Goal: Task Accomplishment & Management: Complete application form

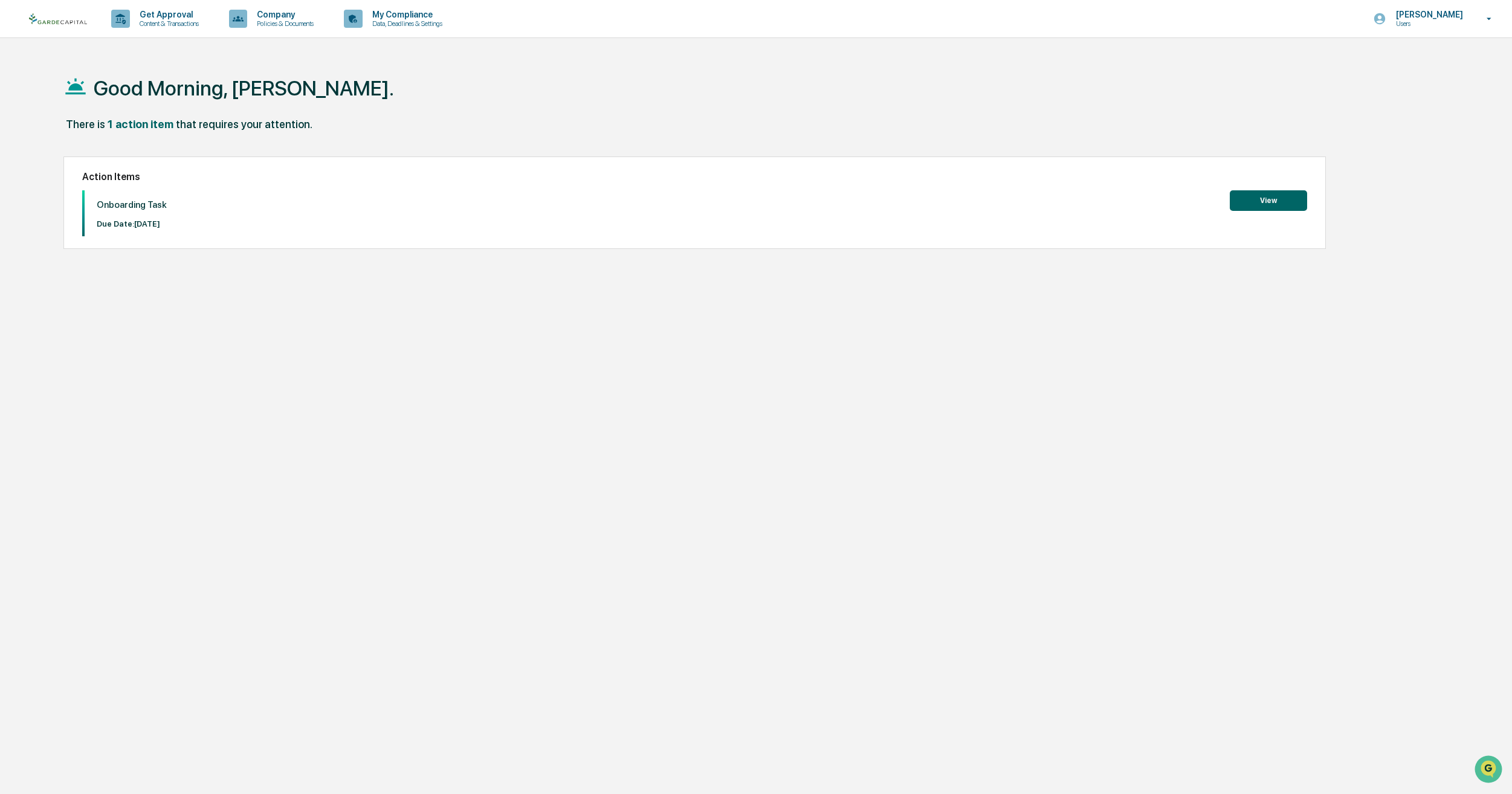
click at [1269, 204] on button "View" at bounding box center [1269, 200] width 78 height 20
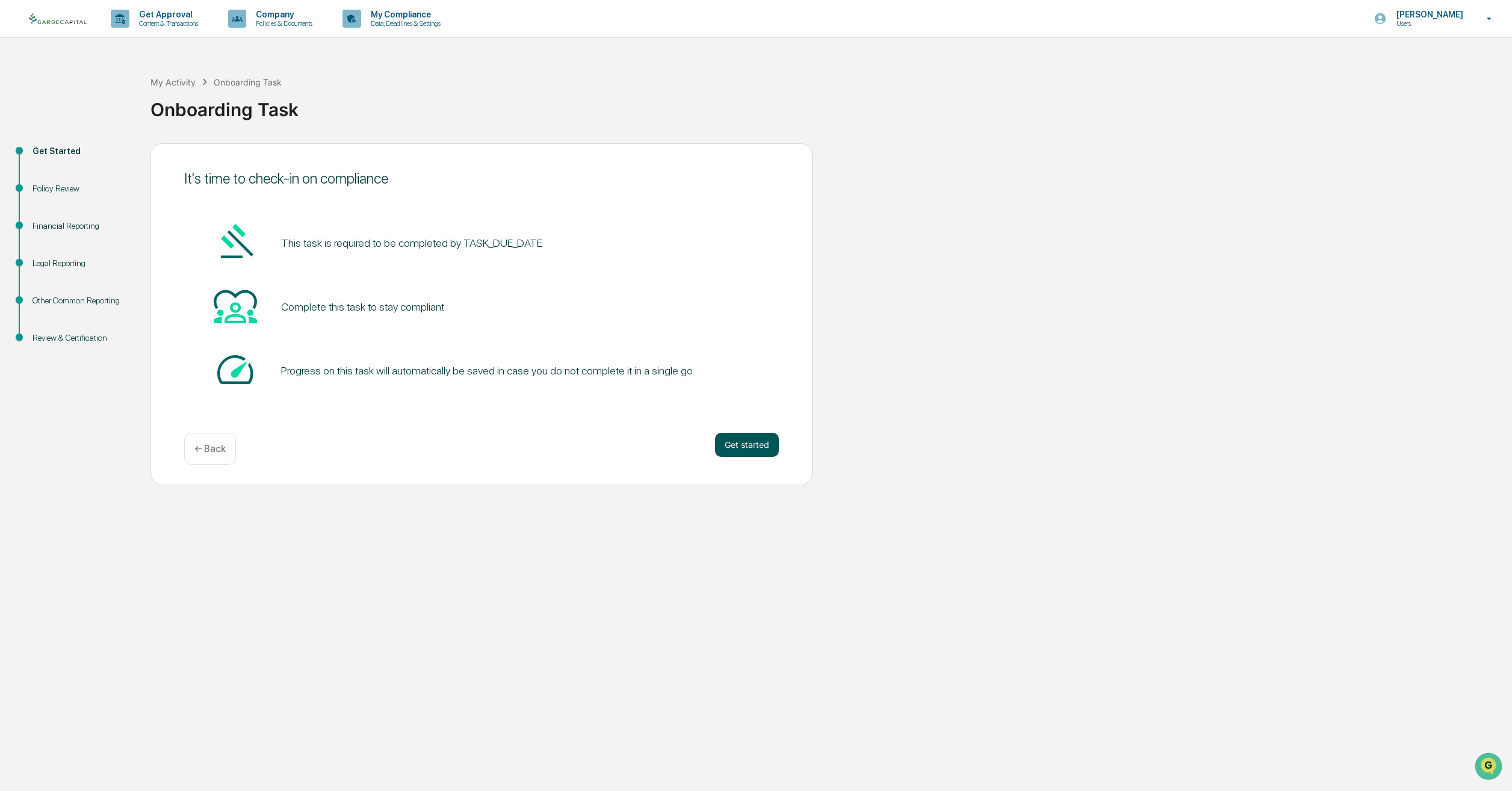
click at [736, 436] on button "Get started" at bounding box center [746, 445] width 63 height 24
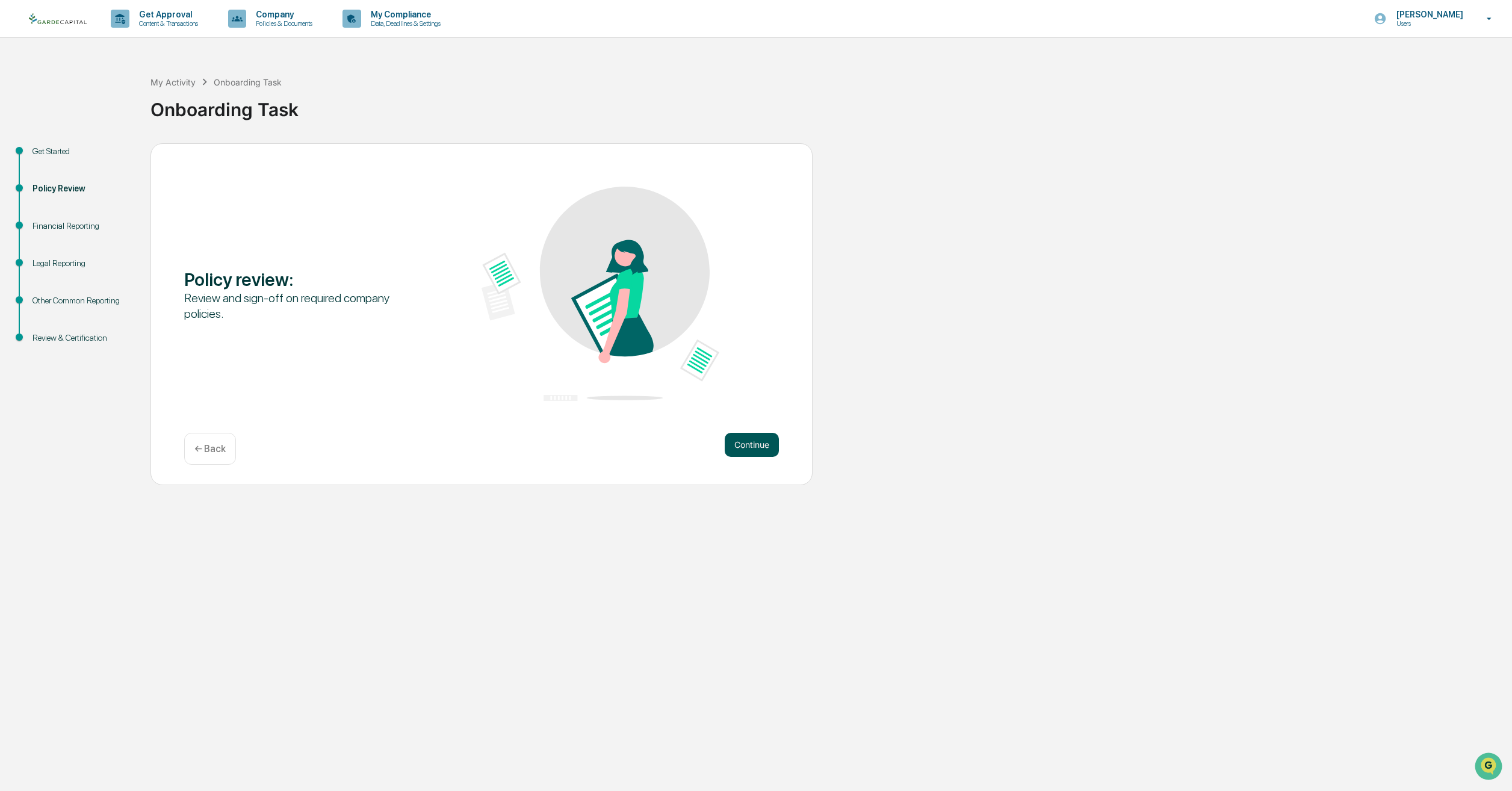
click at [756, 439] on button "Continue" at bounding box center [751, 445] width 54 height 24
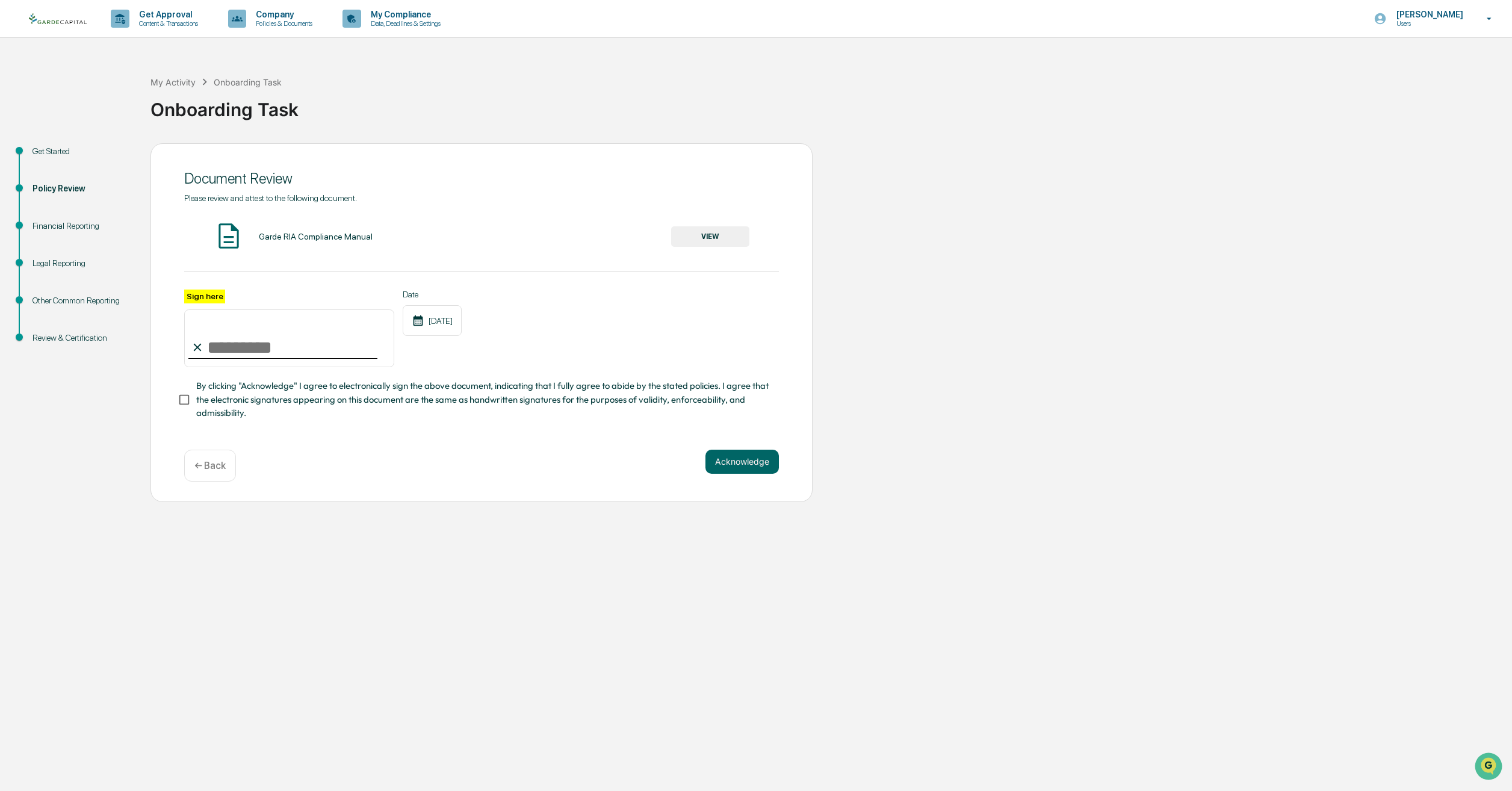
click at [225, 338] on input "Sign here" at bounding box center [289, 338] width 210 height 58
type input "**********"
click at [713, 240] on button "VIEW" at bounding box center [710, 236] width 78 height 20
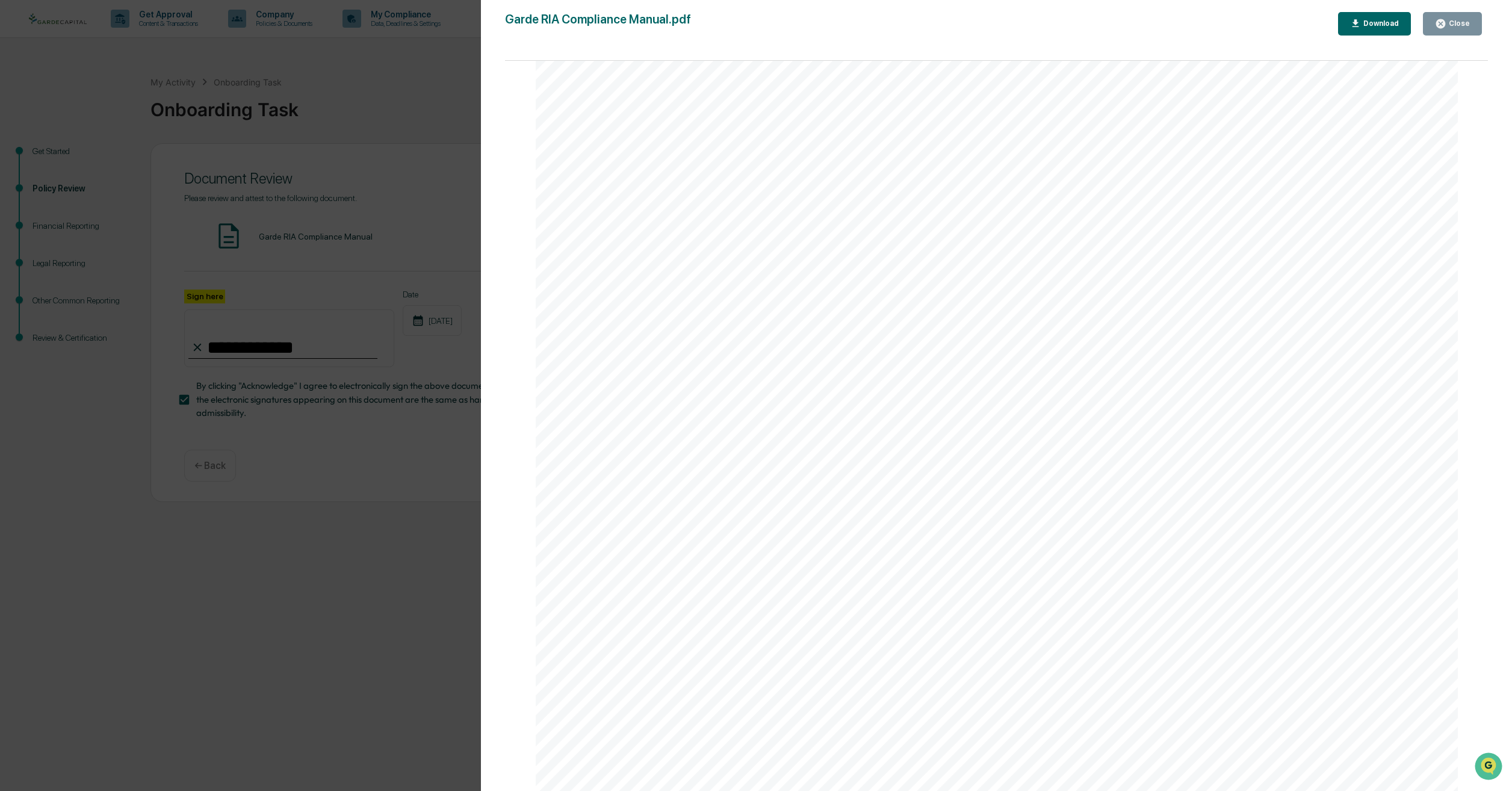
scroll to position [6199, 0]
click at [1041, 159] on div "Investment Advisor Compliance and Supervisory Procedures Manual" at bounding box center [996, 685] width 922 height 1194
click at [1460, 20] on div "Close" at bounding box center [1458, 23] width 24 height 8
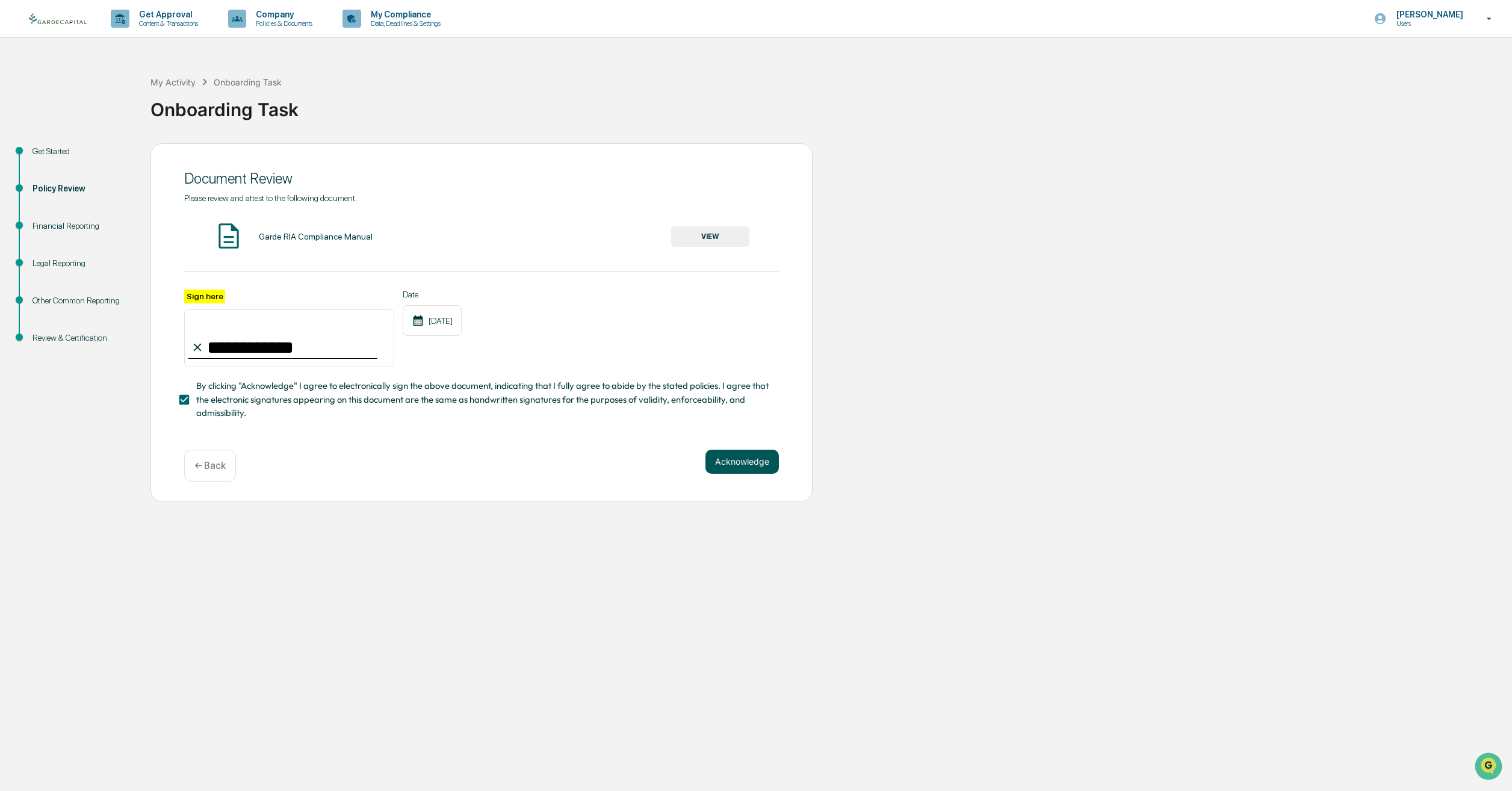
click at [763, 473] on button "Acknowledge" at bounding box center [742, 462] width 74 height 24
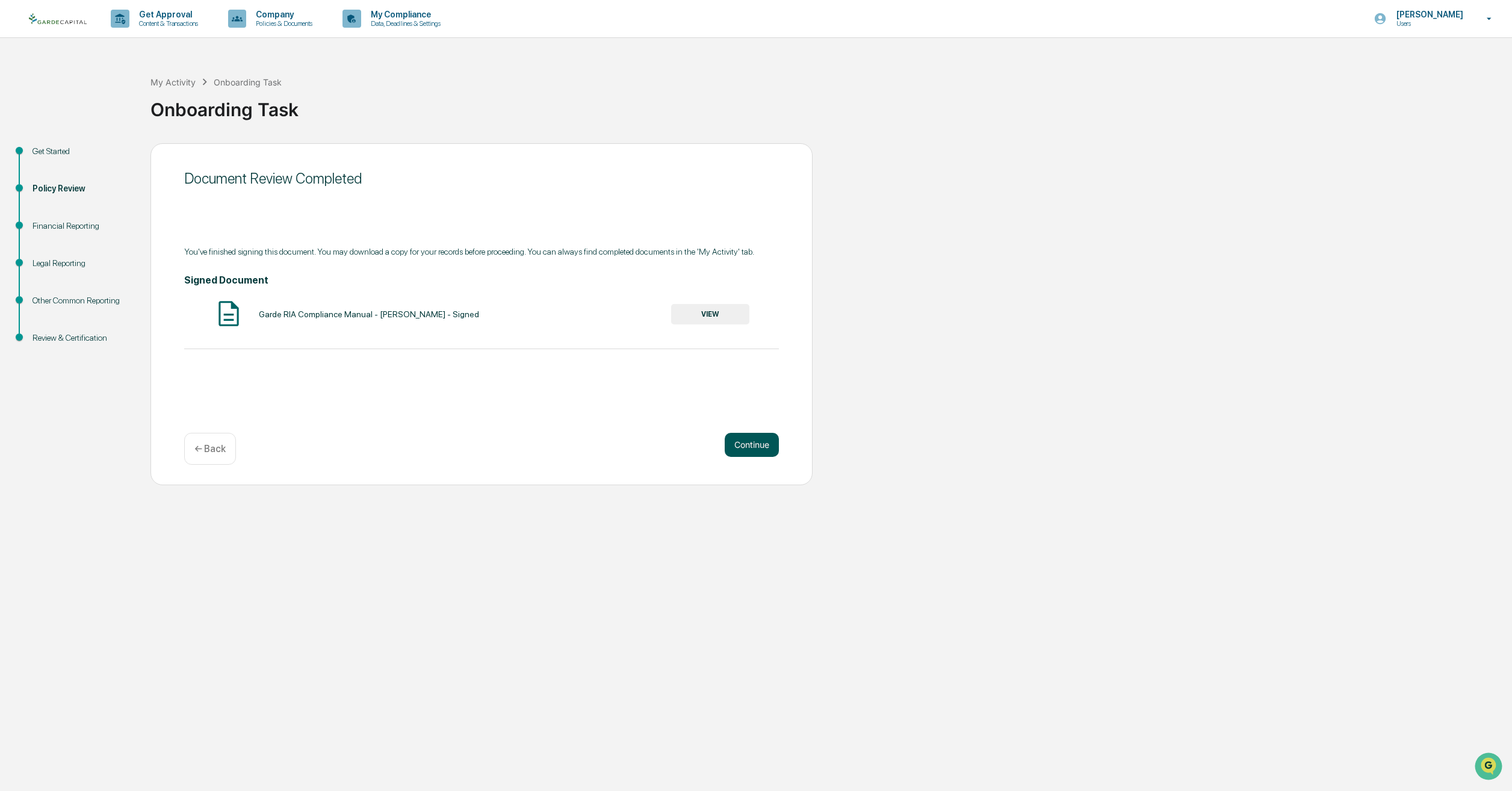
click at [742, 450] on button "Continue" at bounding box center [751, 445] width 54 height 24
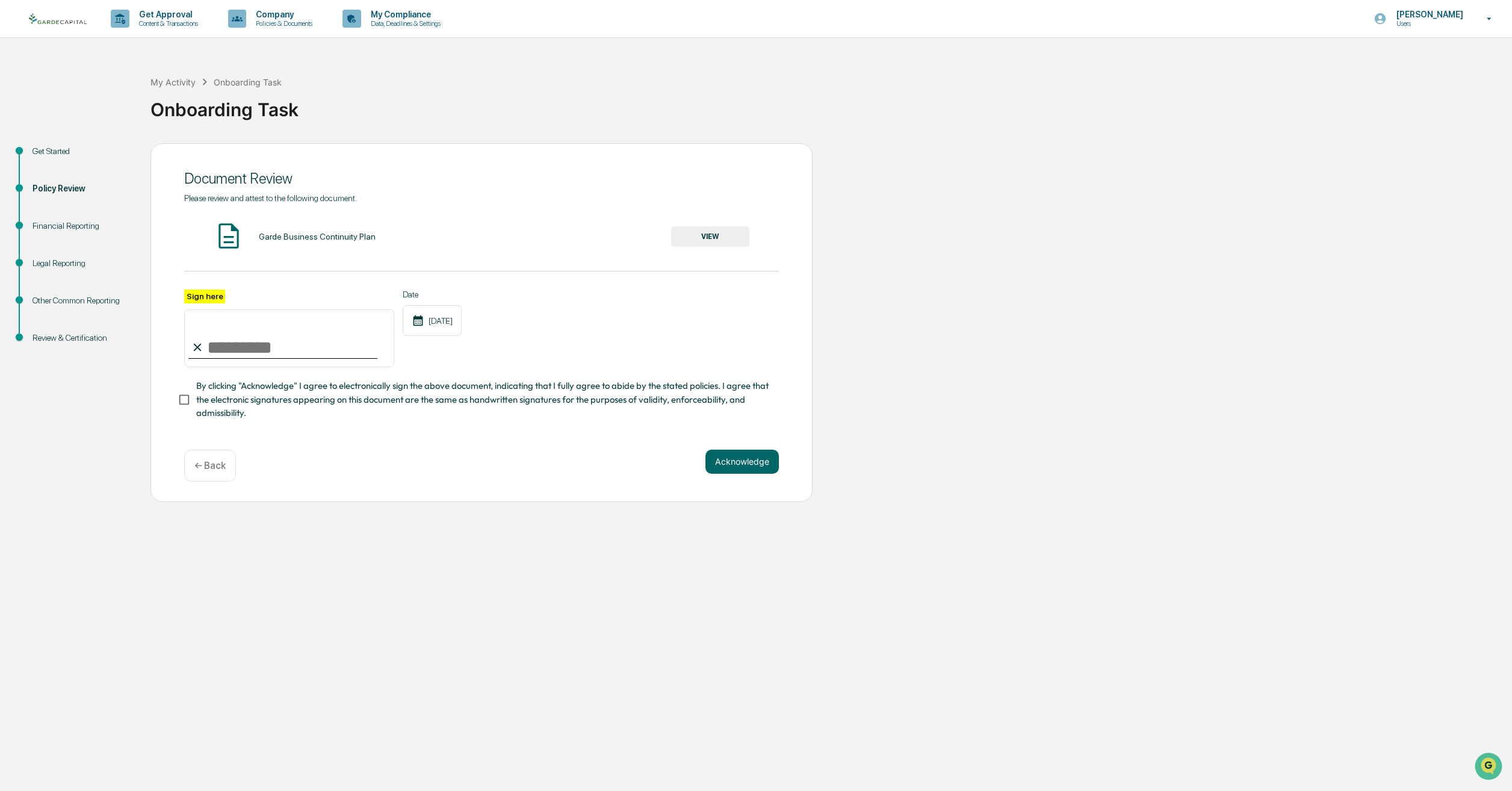
click at [237, 340] on input "Sign here" at bounding box center [289, 338] width 210 height 58
type input "**********"
click at [725, 241] on button "VIEW" at bounding box center [710, 236] width 78 height 20
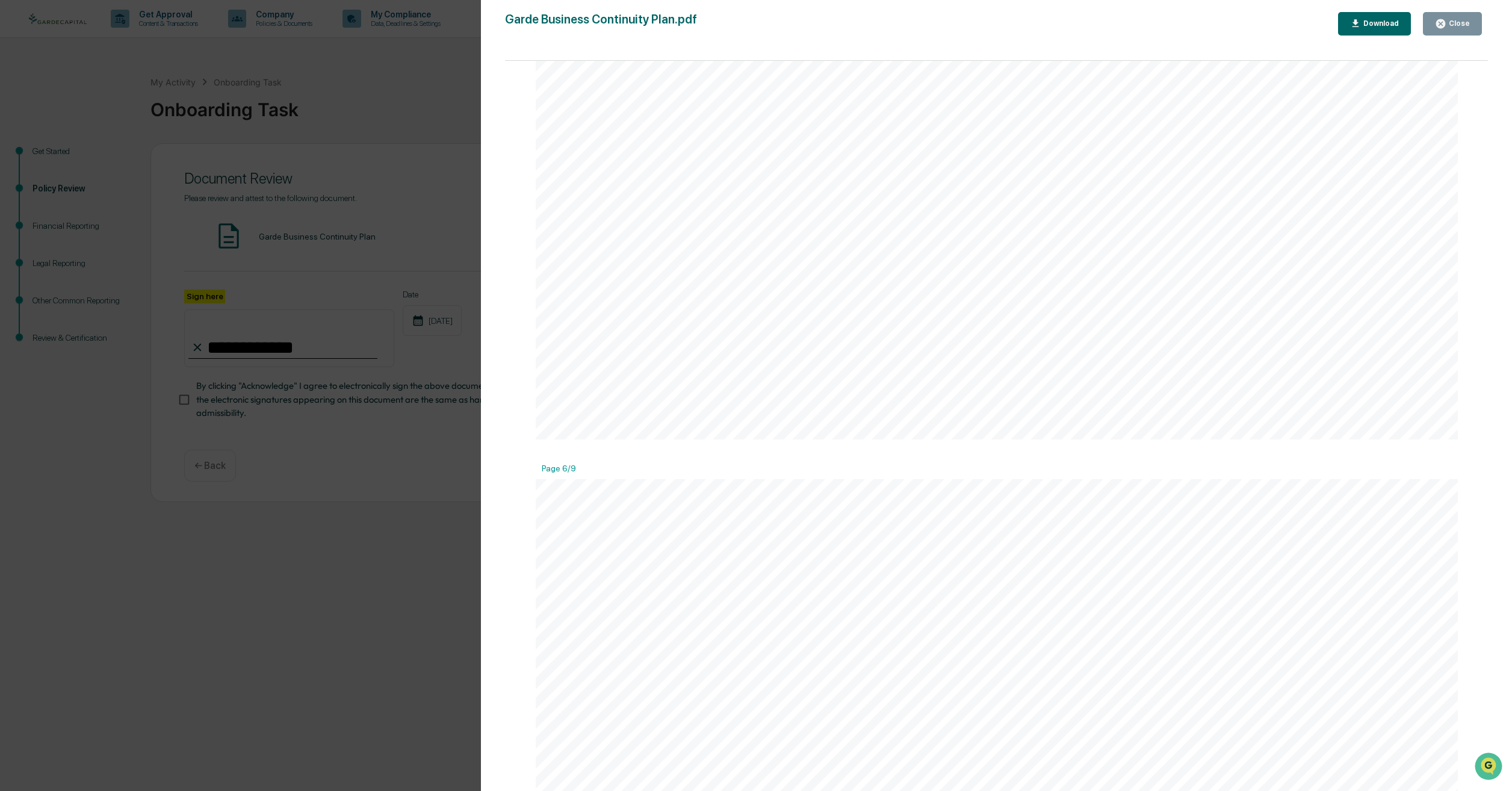
scroll to position [5778, 0]
click at [1460, 18] on div "Close" at bounding box center [1452, 24] width 35 height 11
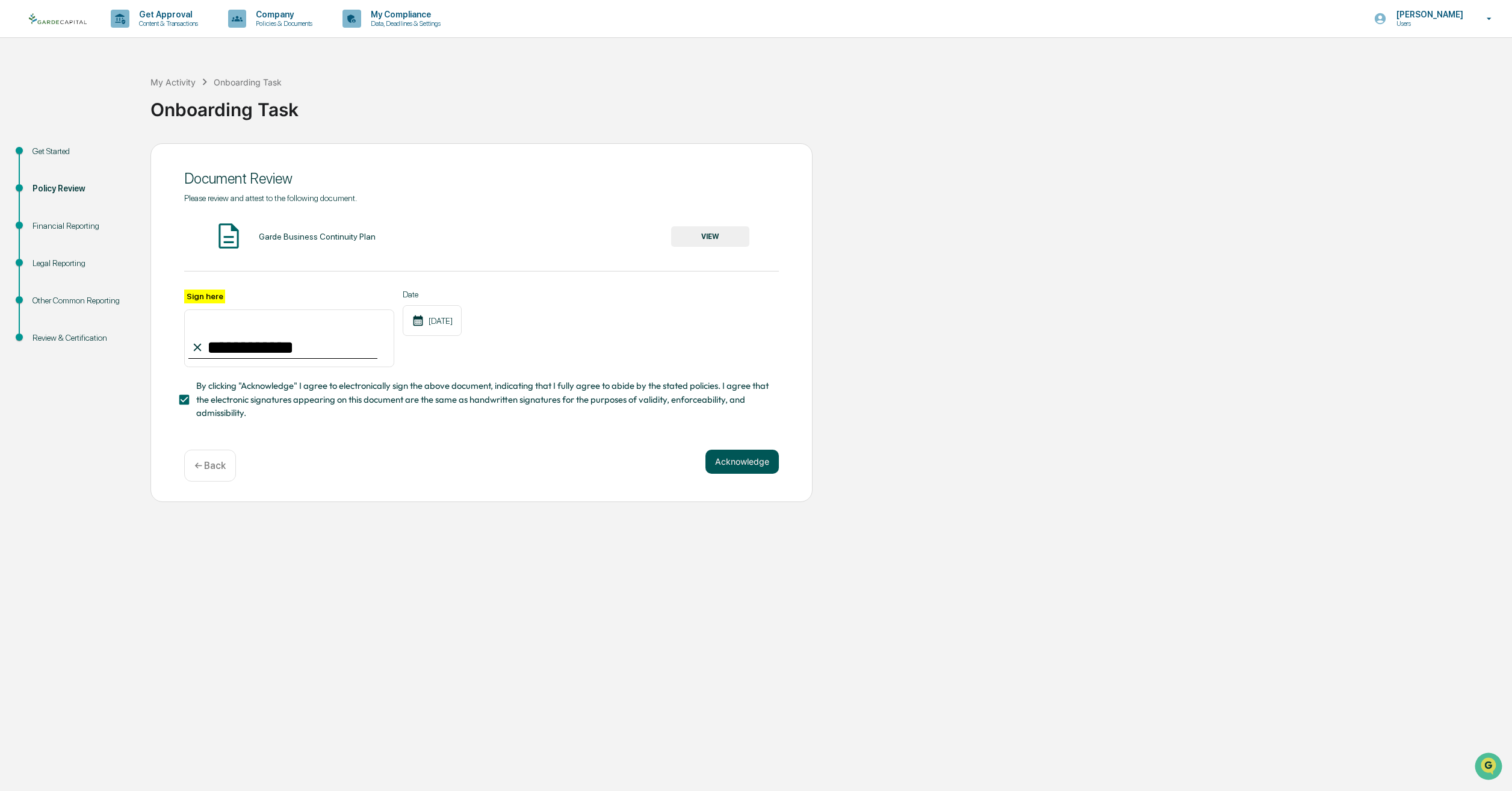
click at [741, 474] on button "Acknowledge" at bounding box center [742, 462] width 74 height 24
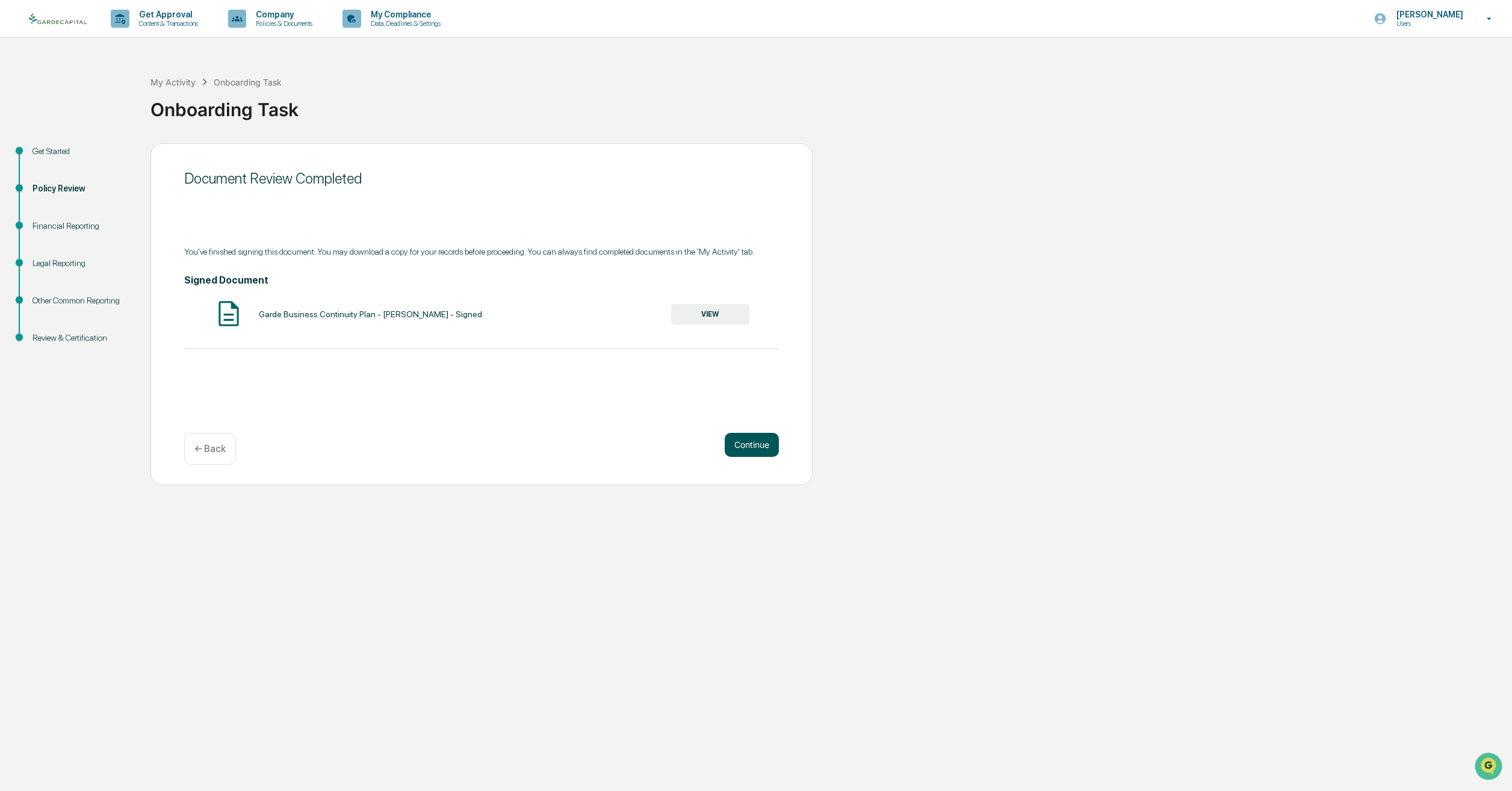
click at [763, 450] on button "Continue" at bounding box center [751, 445] width 54 height 24
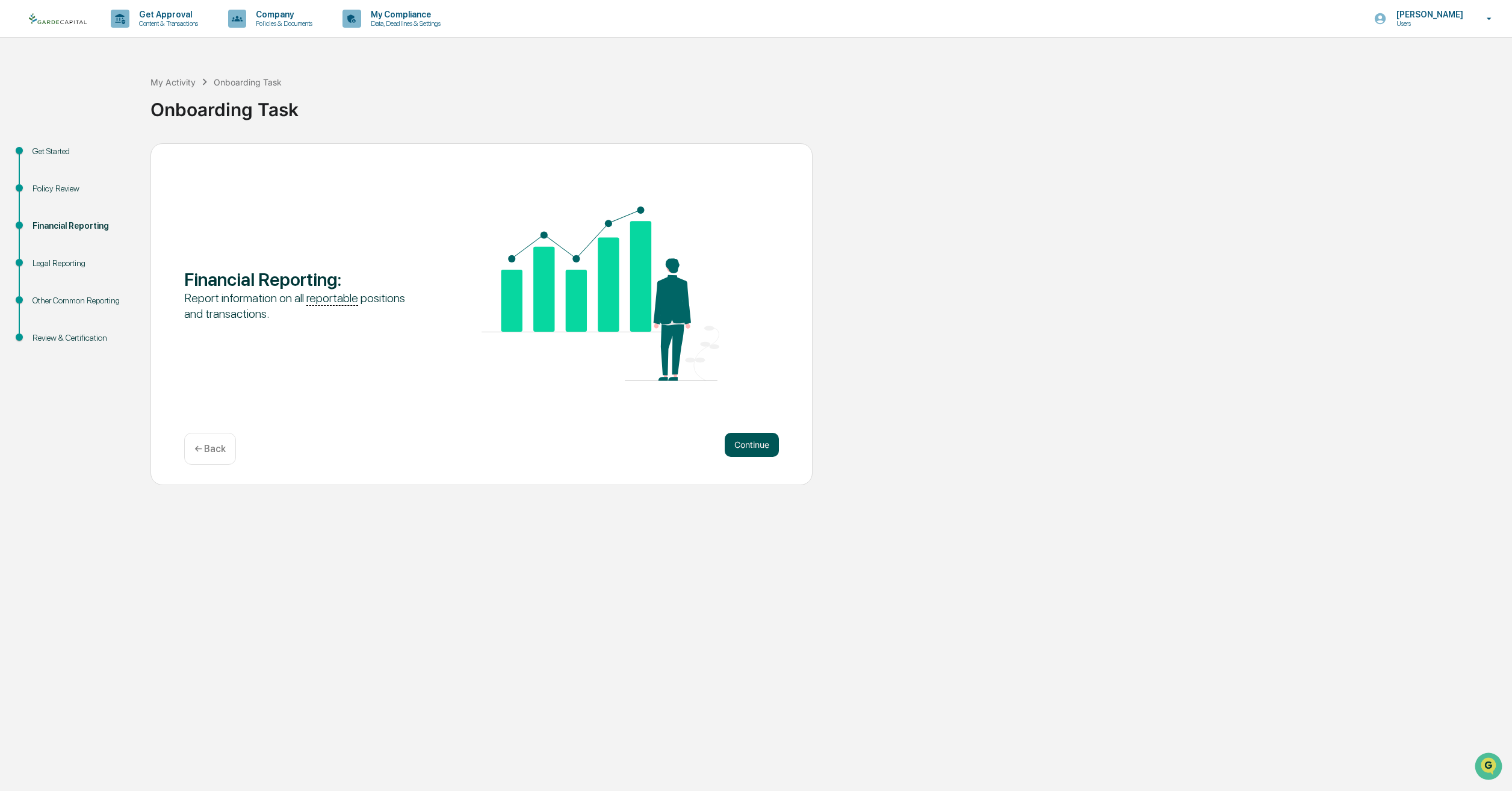
click at [760, 442] on button "Continue" at bounding box center [751, 445] width 54 height 24
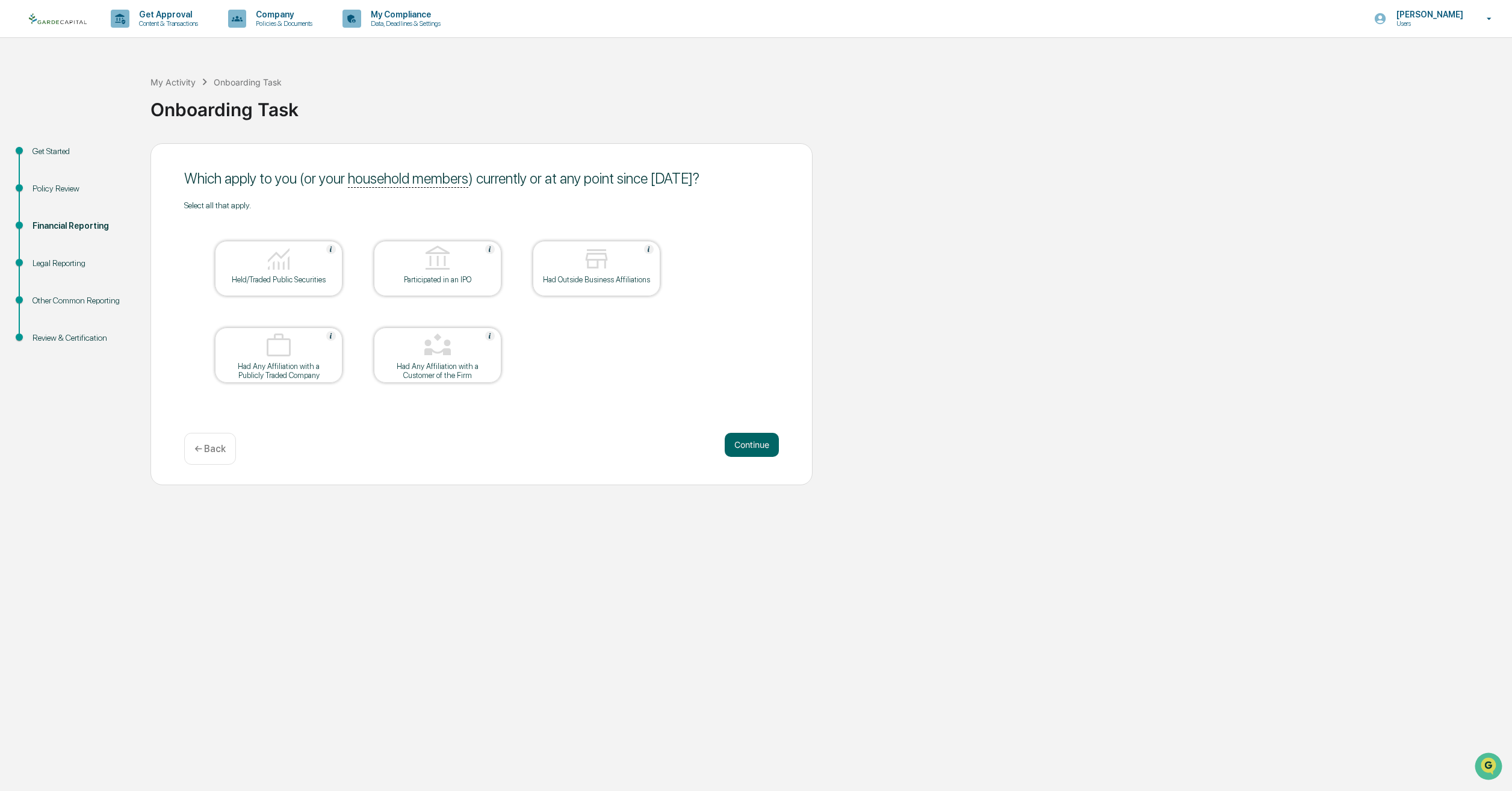
click at [431, 356] on img at bounding box center [437, 345] width 29 height 29
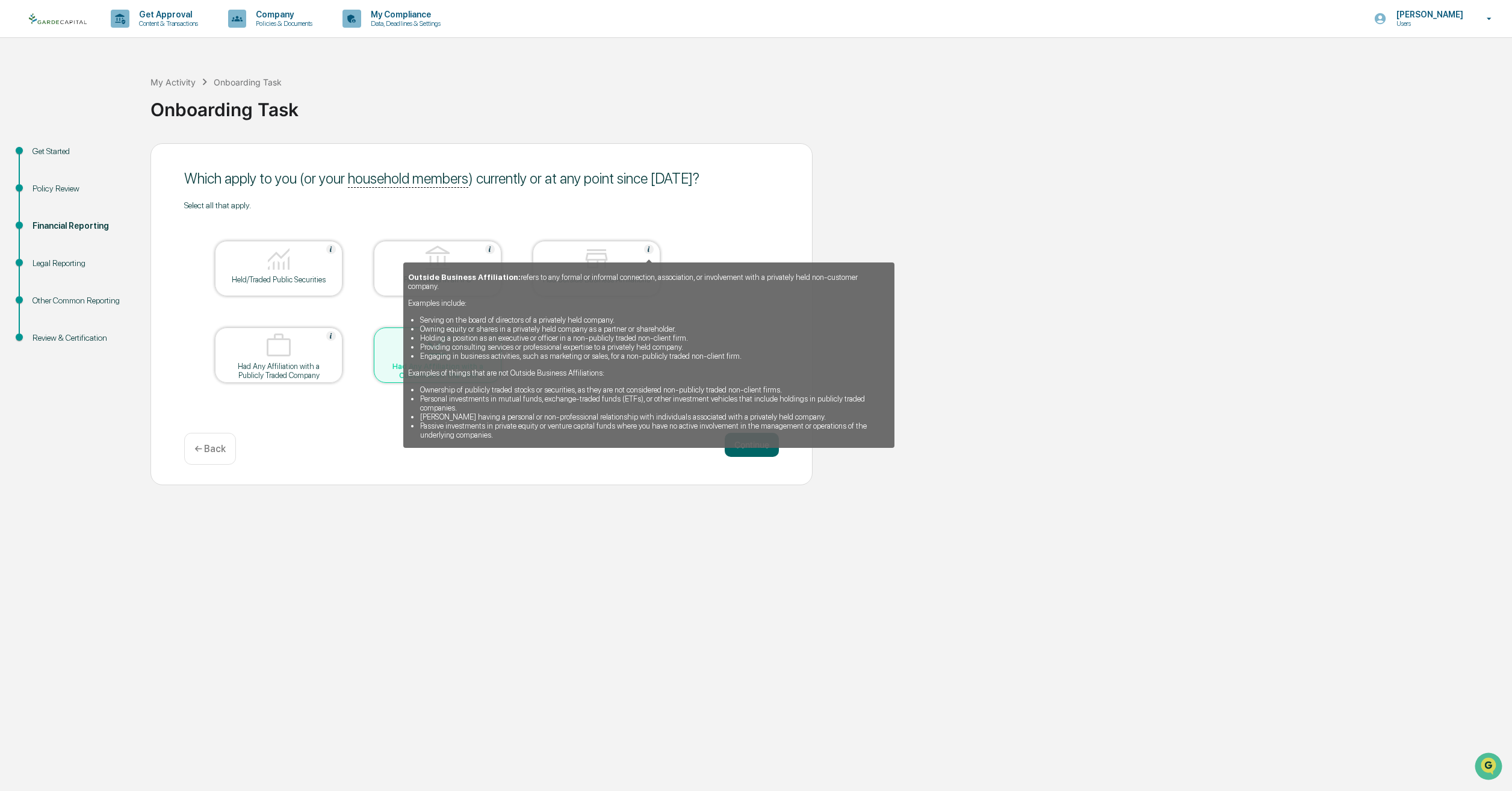
click at [646, 246] on img at bounding box center [648, 249] width 9 height 9
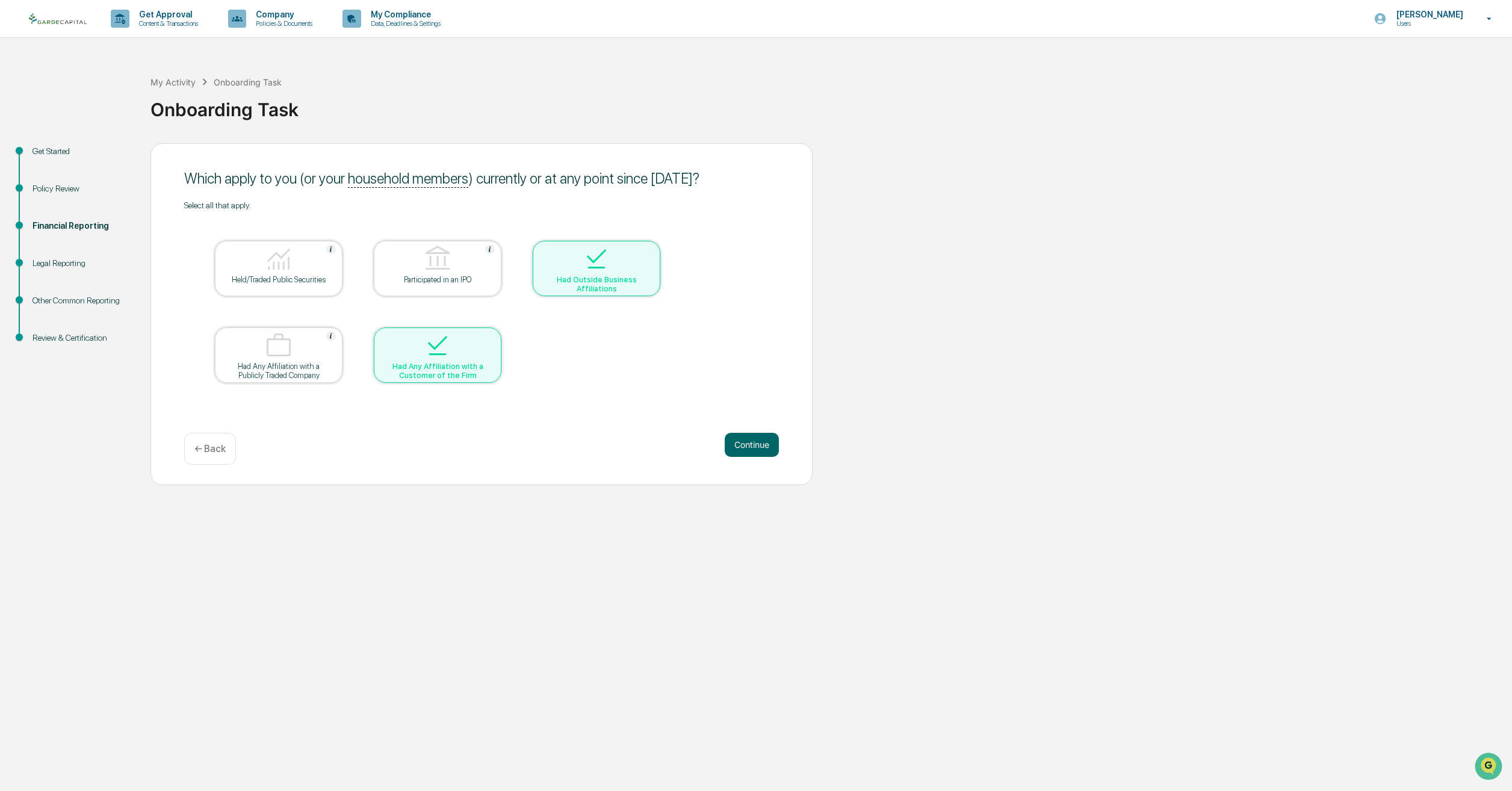
click at [650, 253] on div at bounding box center [596, 259] width 120 height 30
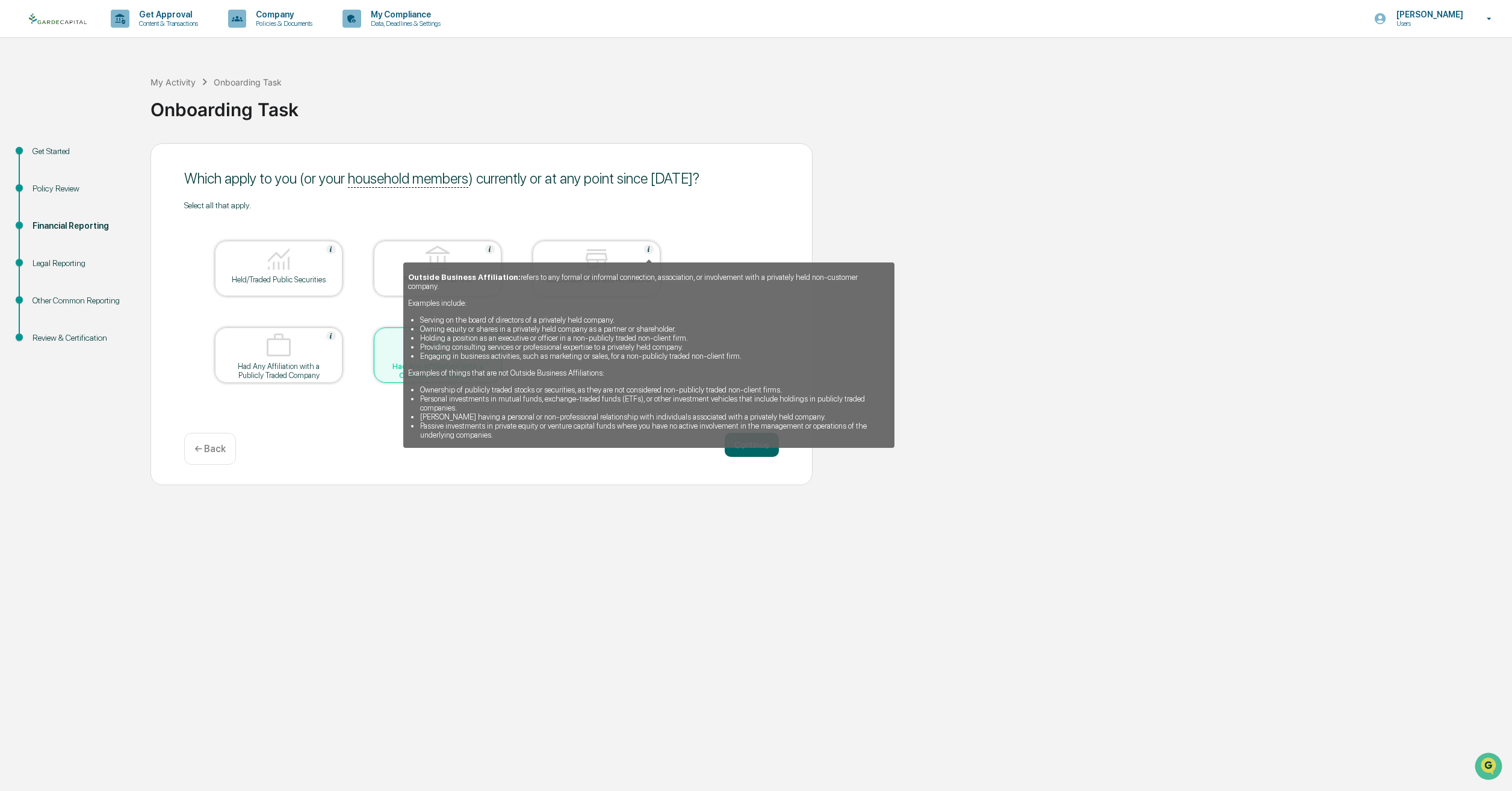
click at [644, 246] on img at bounding box center [648, 249] width 9 height 9
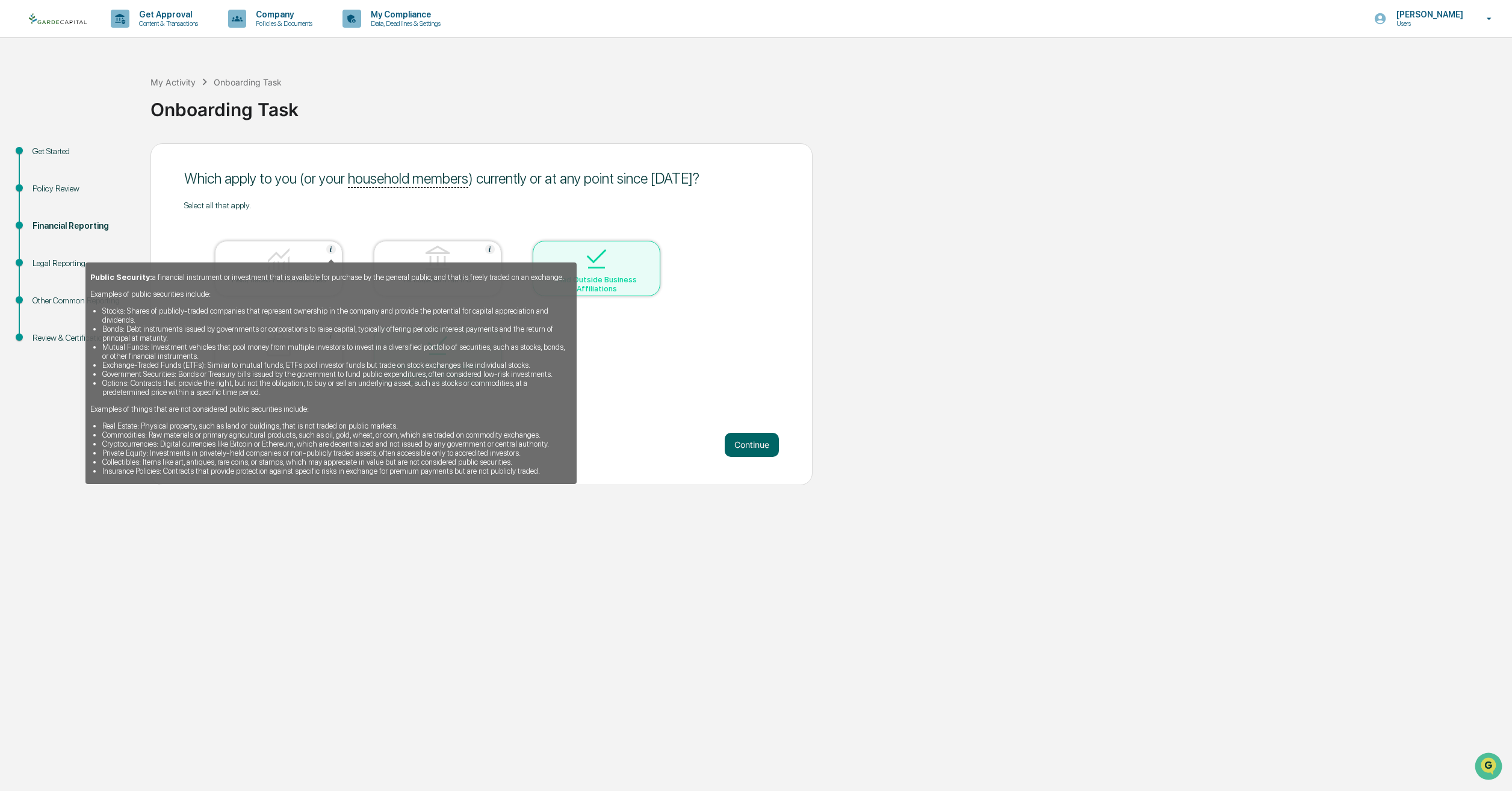
click at [333, 245] on img at bounding box center [331, 249] width 9 height 9
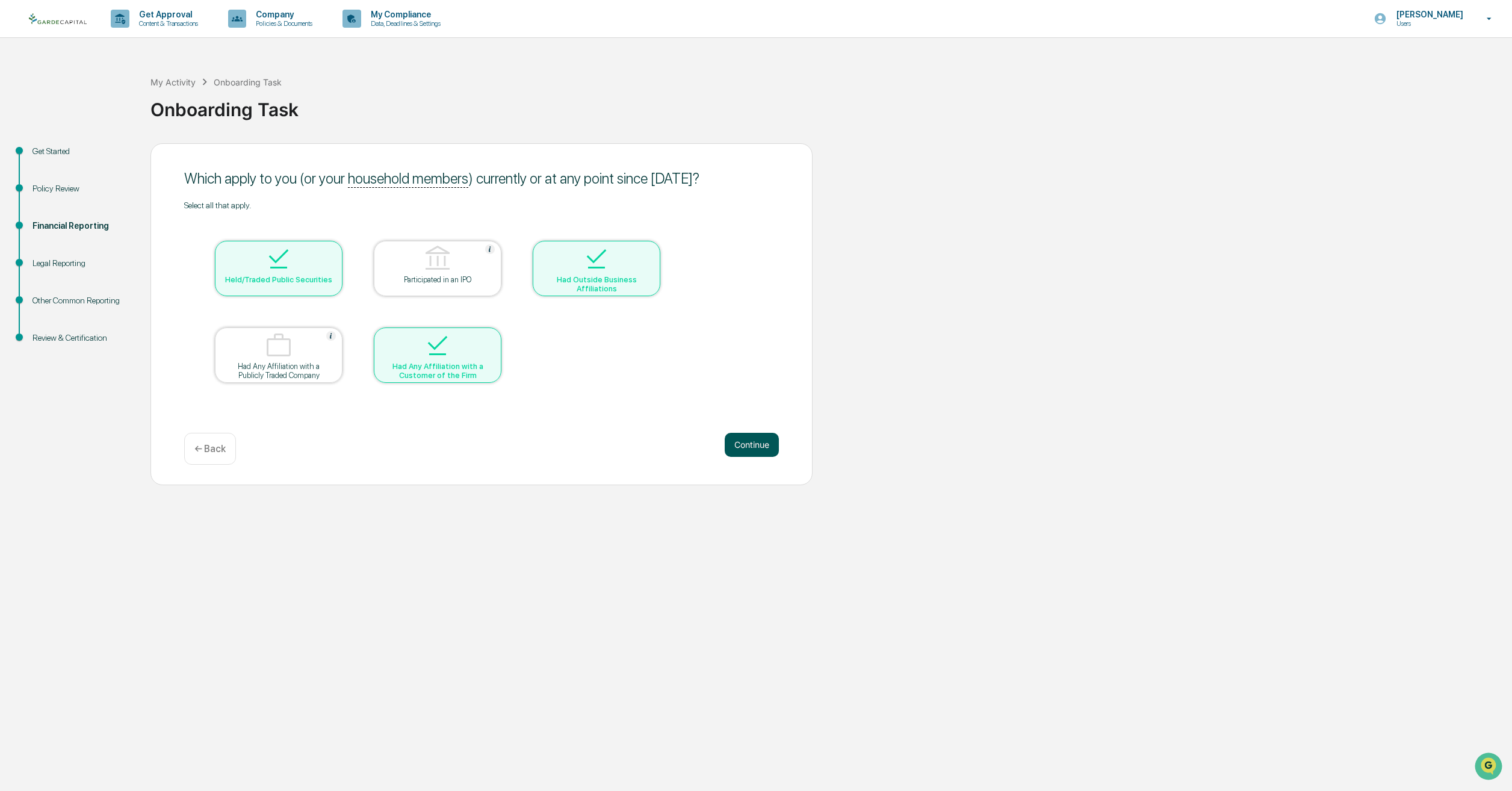
click at [746, 445] on button "Continue" at bounding box center [751, 445] width 54 height 24
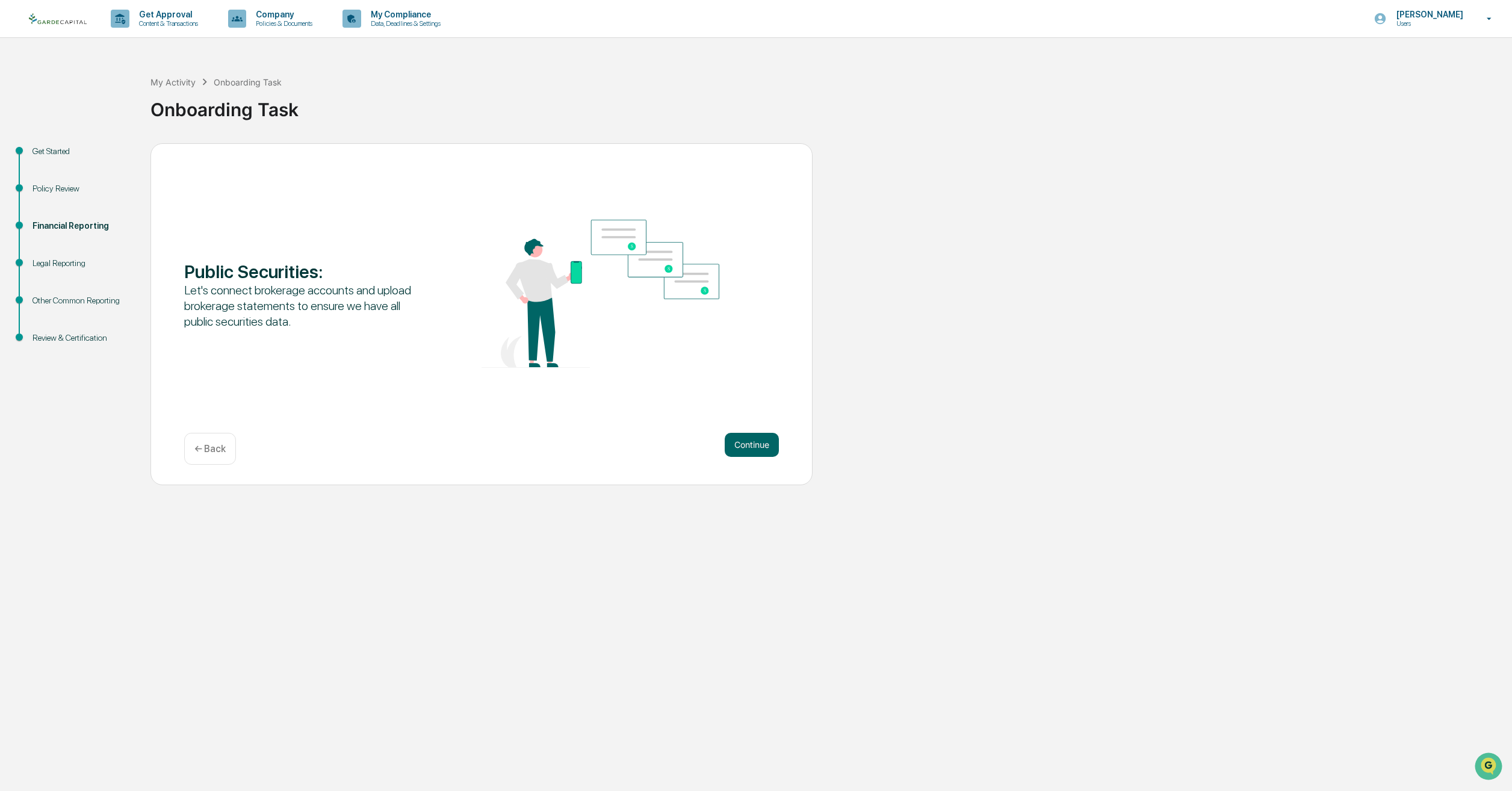
click at [746, 445] on button "Continue" at bounding box center [751, 445] width 54 height 24
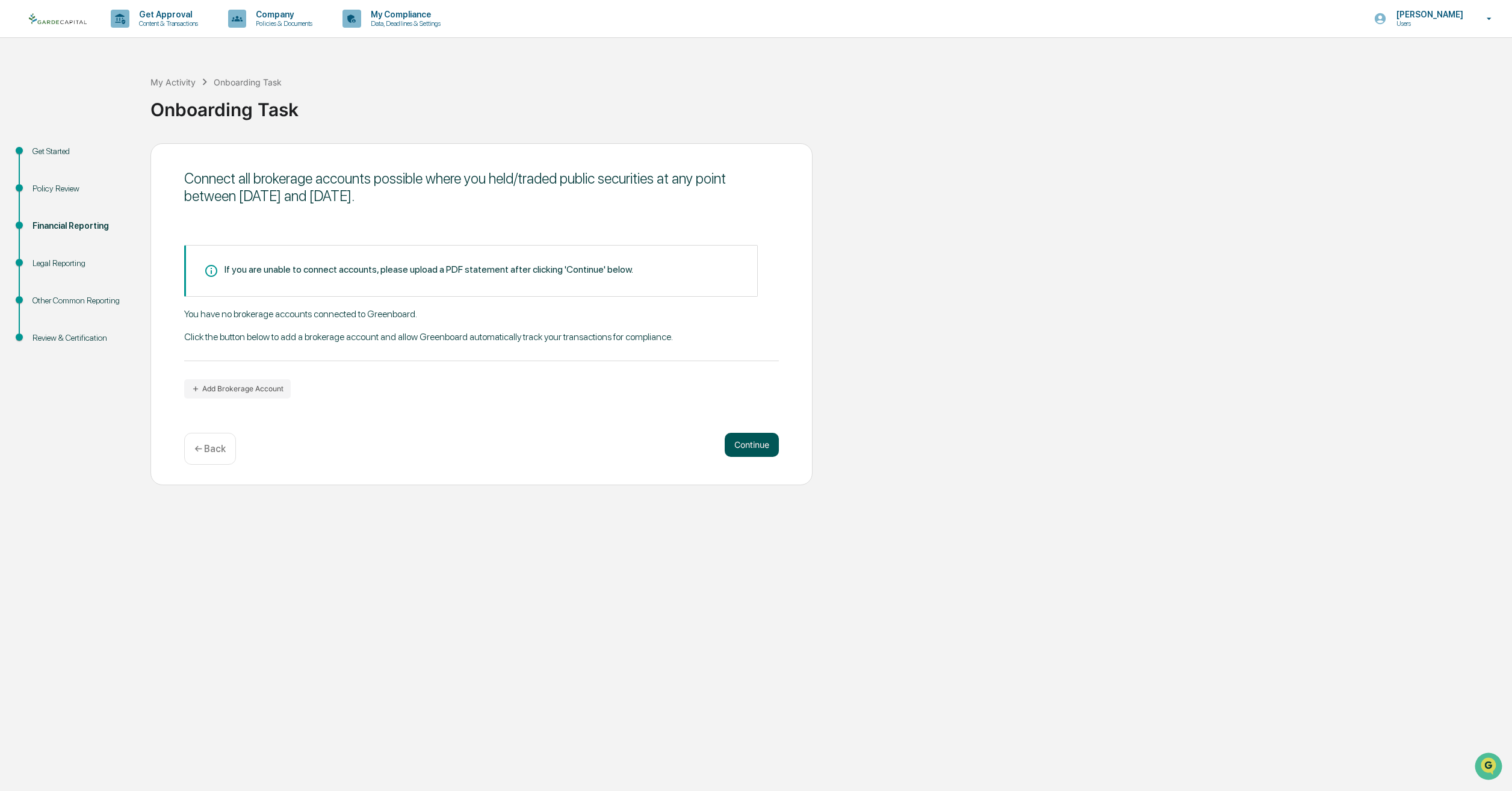
click at [747, 438] on button "Continue" at bounding box center [751, 445] width 54 height 24
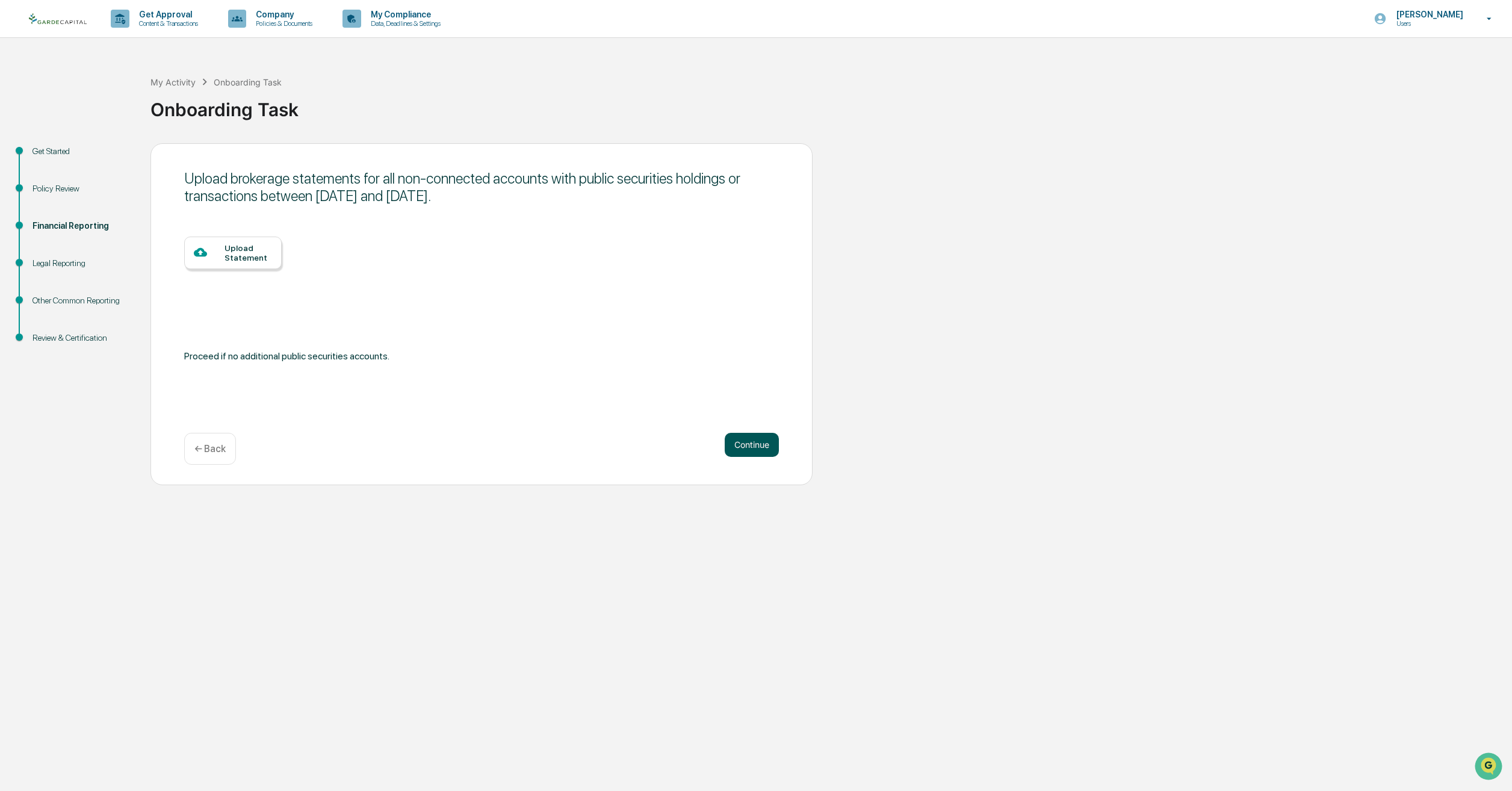
click at [758, 441] on button "Continue" at bounding box center [751, 445] width 54 height 24
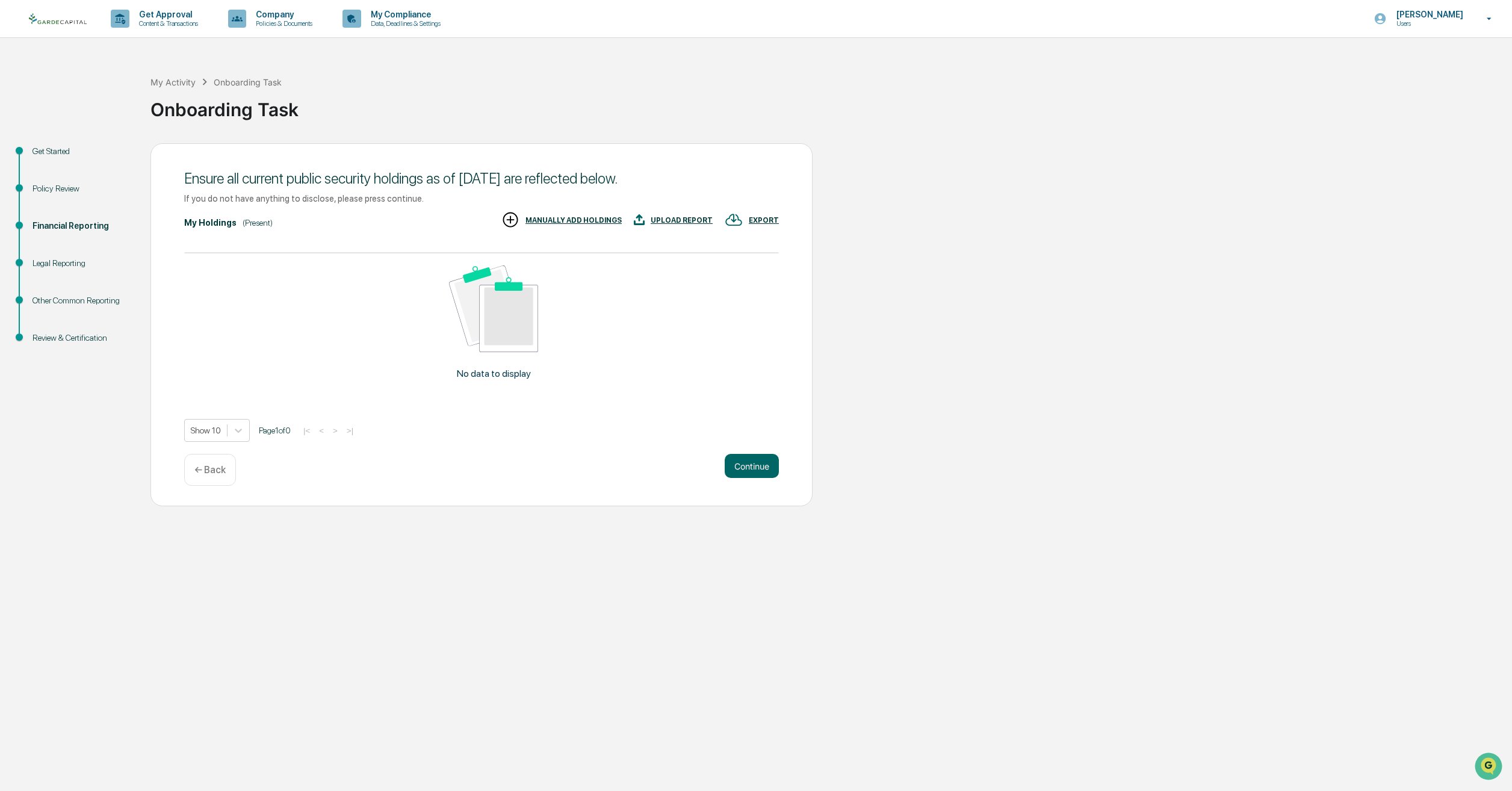
click at [209, 461] on div "← Back" at bounding box center [210, 469] width 52 height 32
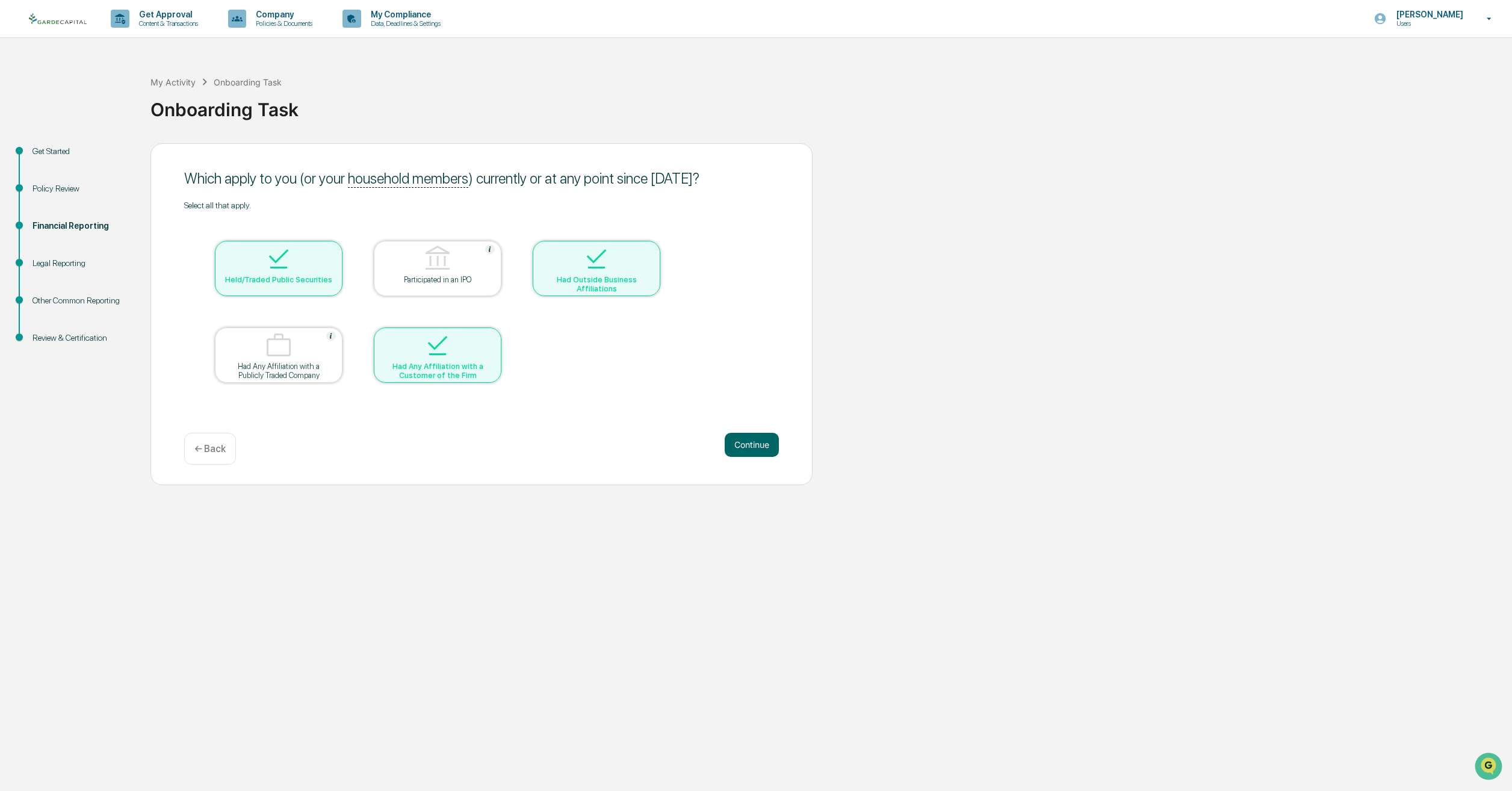
click at [286, 255] on img at bounding box center [278, 258] width 29 height 29
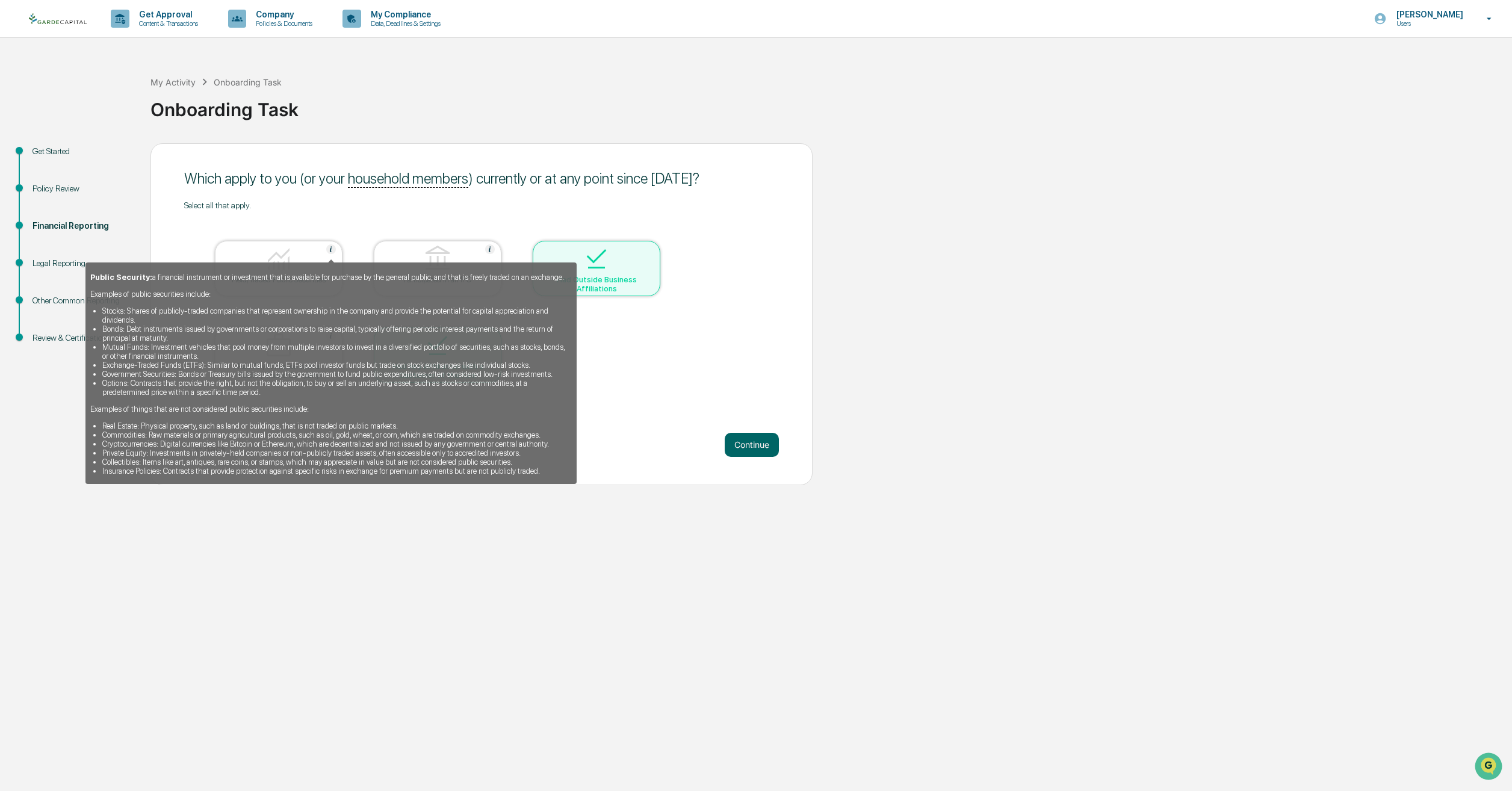
click at [329, 248] on img at bounding box center [331, 249] width 9 height 9
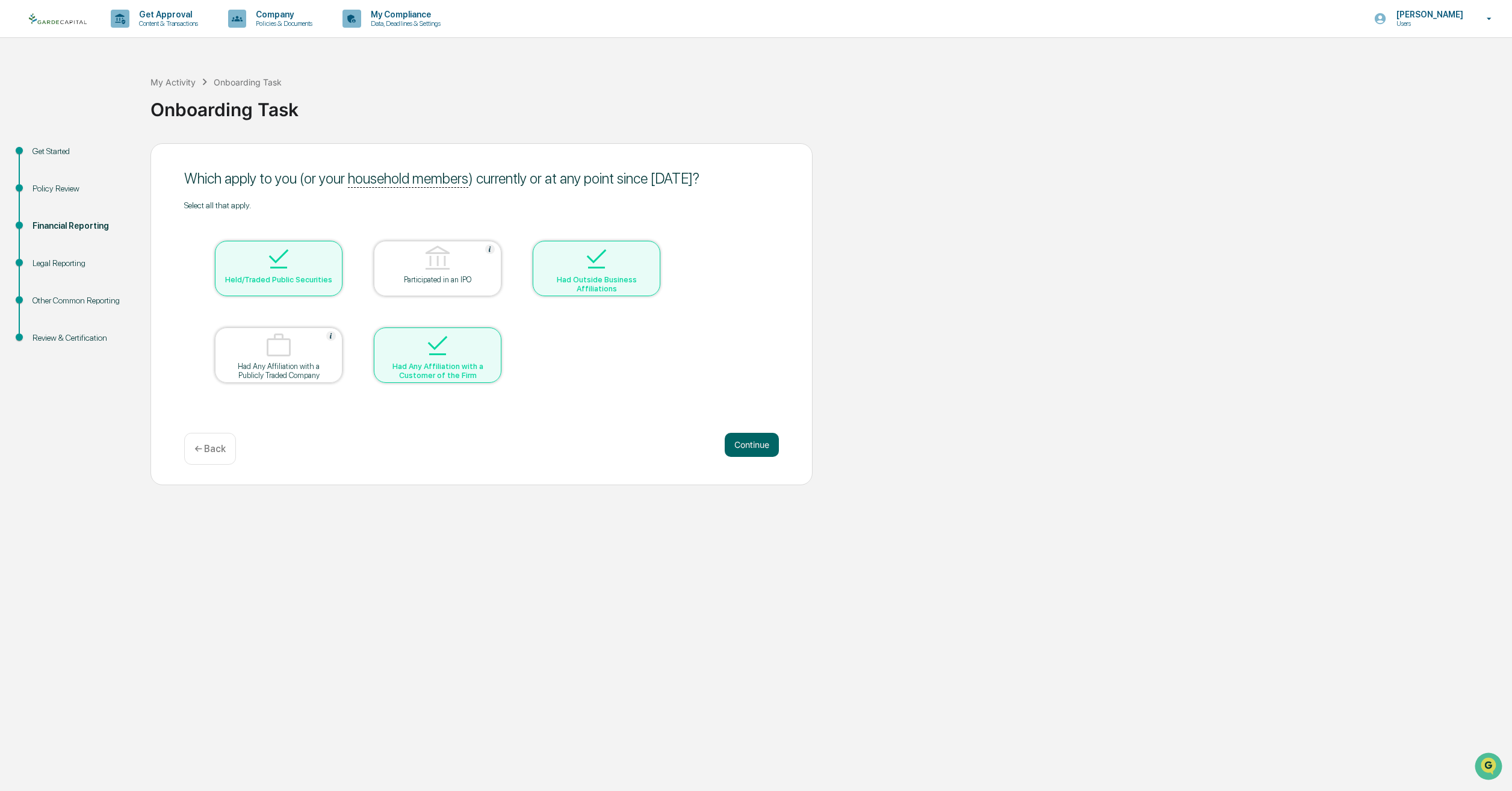
click at [465, 340] on div at bounding box center [437, 346] width 120 height 30
click at [647, 259] on div at bounding box center [596, 259] width 120 height 30
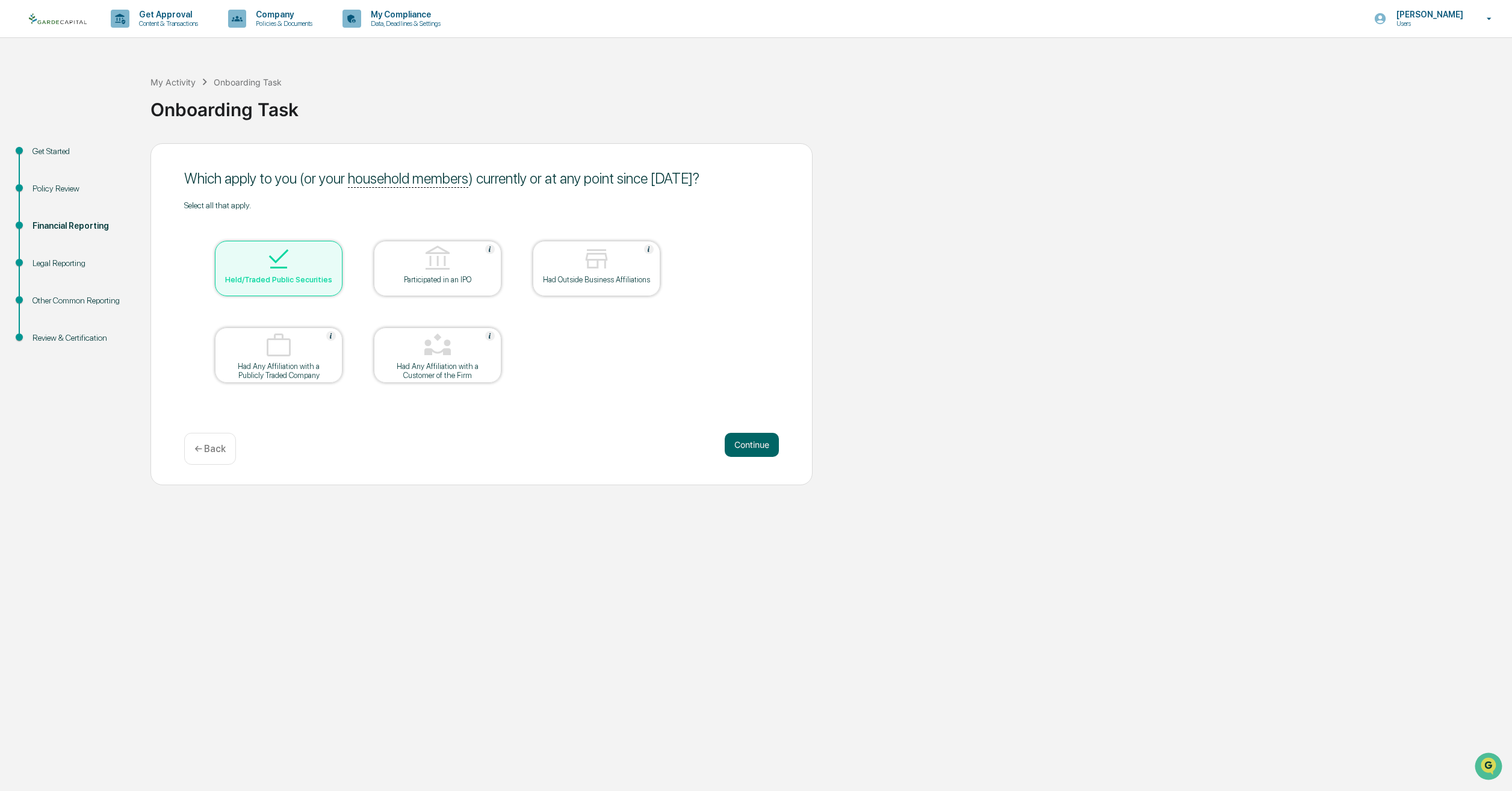
click at [615, 258] on div at bounding box center [596, 259] width 120 height 30
click at [744, 443] on button "Continue" at bounding box center [751, 445] width 54 height 24
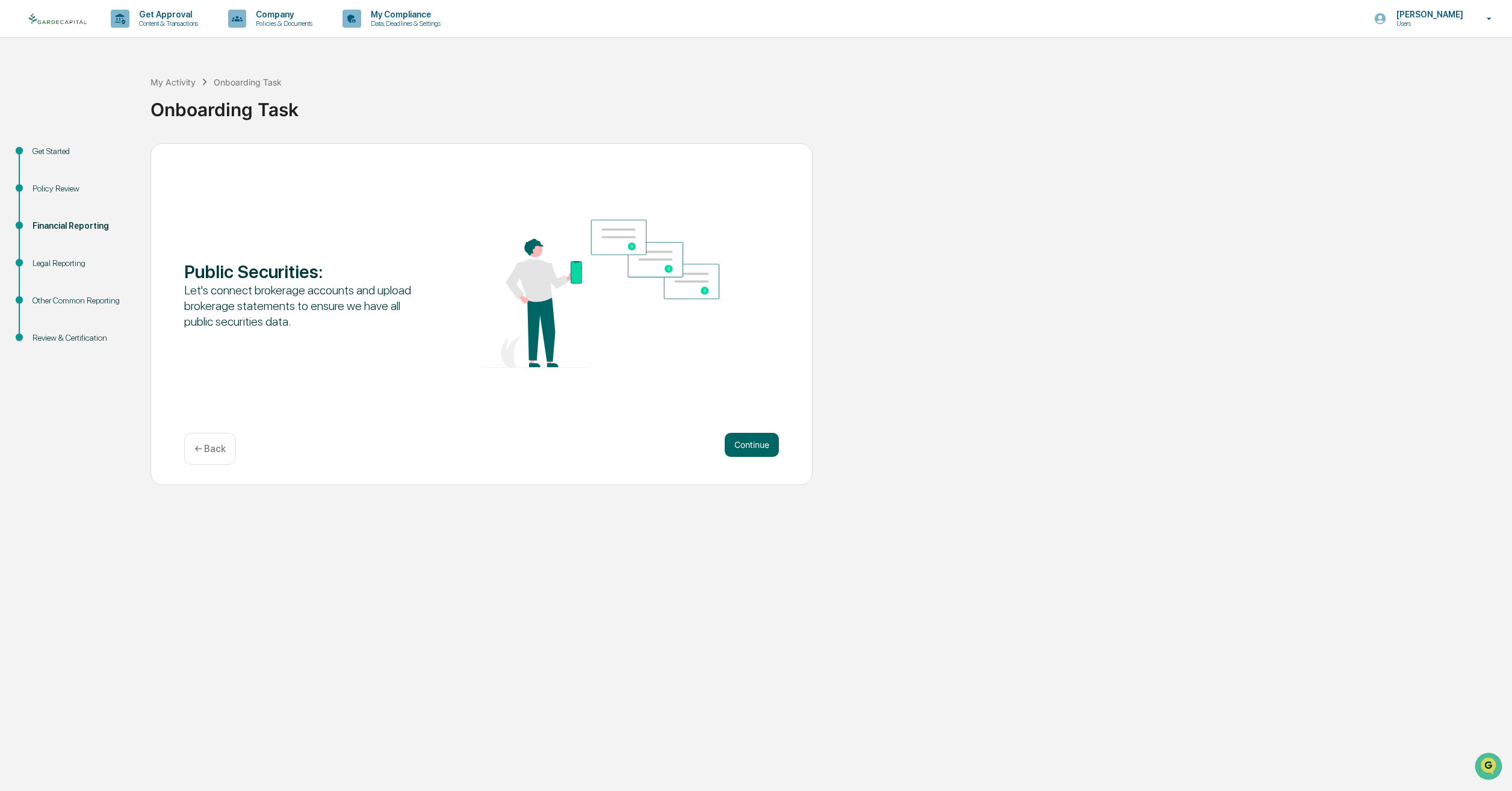
click at [744, 443] on button "Continue" at bounding box center [751, 445] width 54 height 24
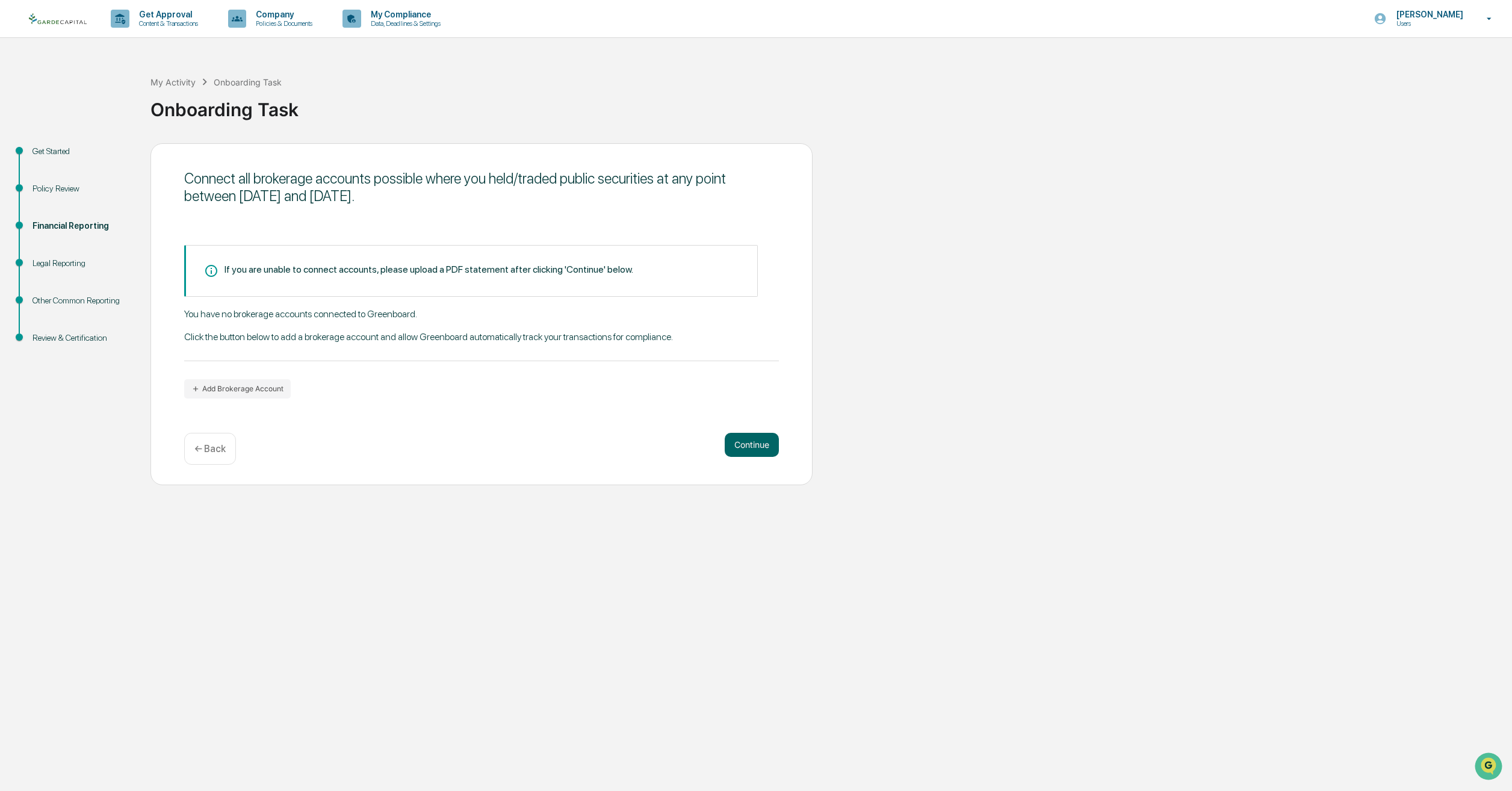
click at [210, 453] on p "← Back" at bounding box center [210, 449] width 31 height 11
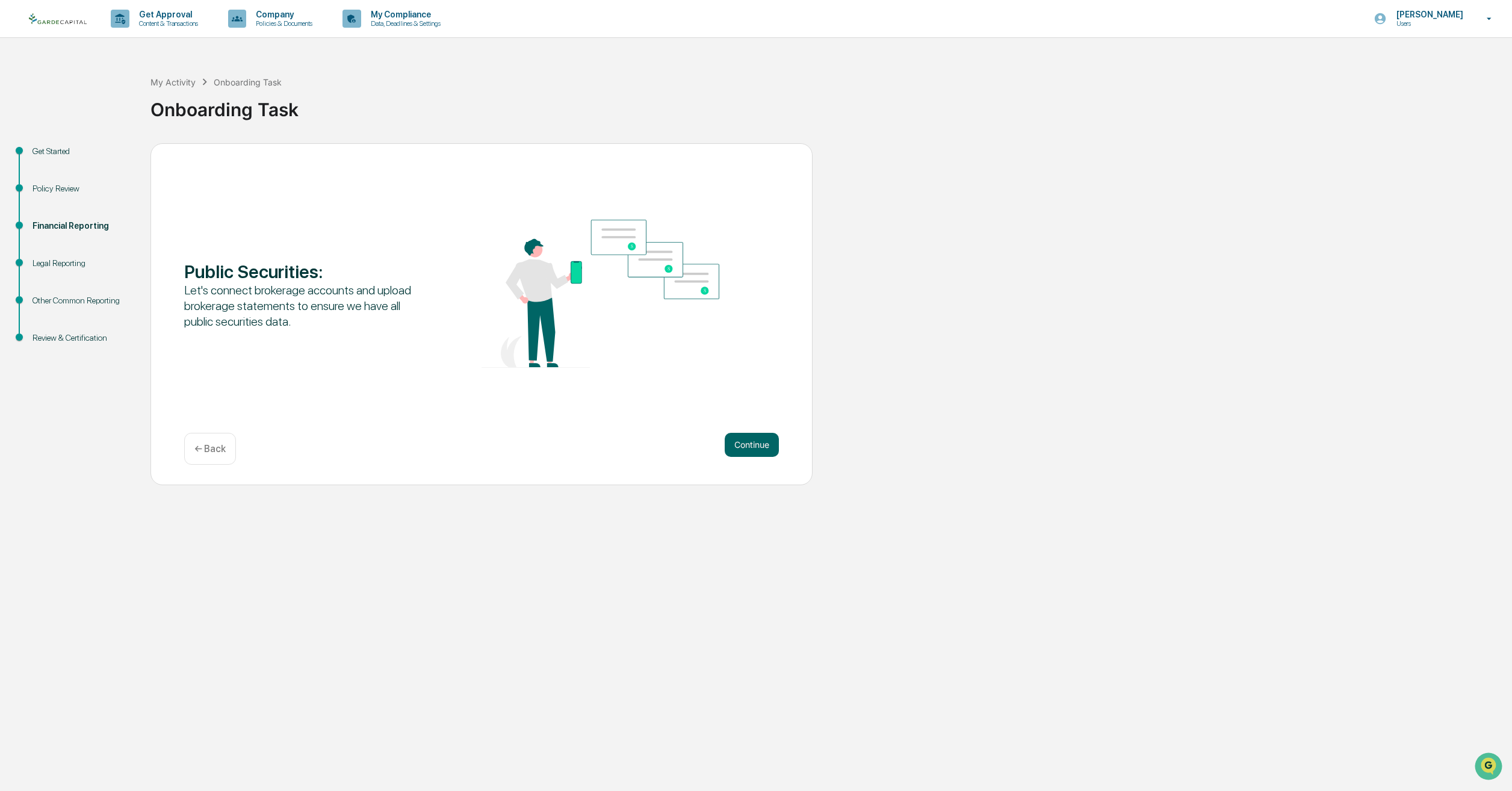
click at [207, 452] on p "← Back" at bounding box center [210, 449] width 31 height 11
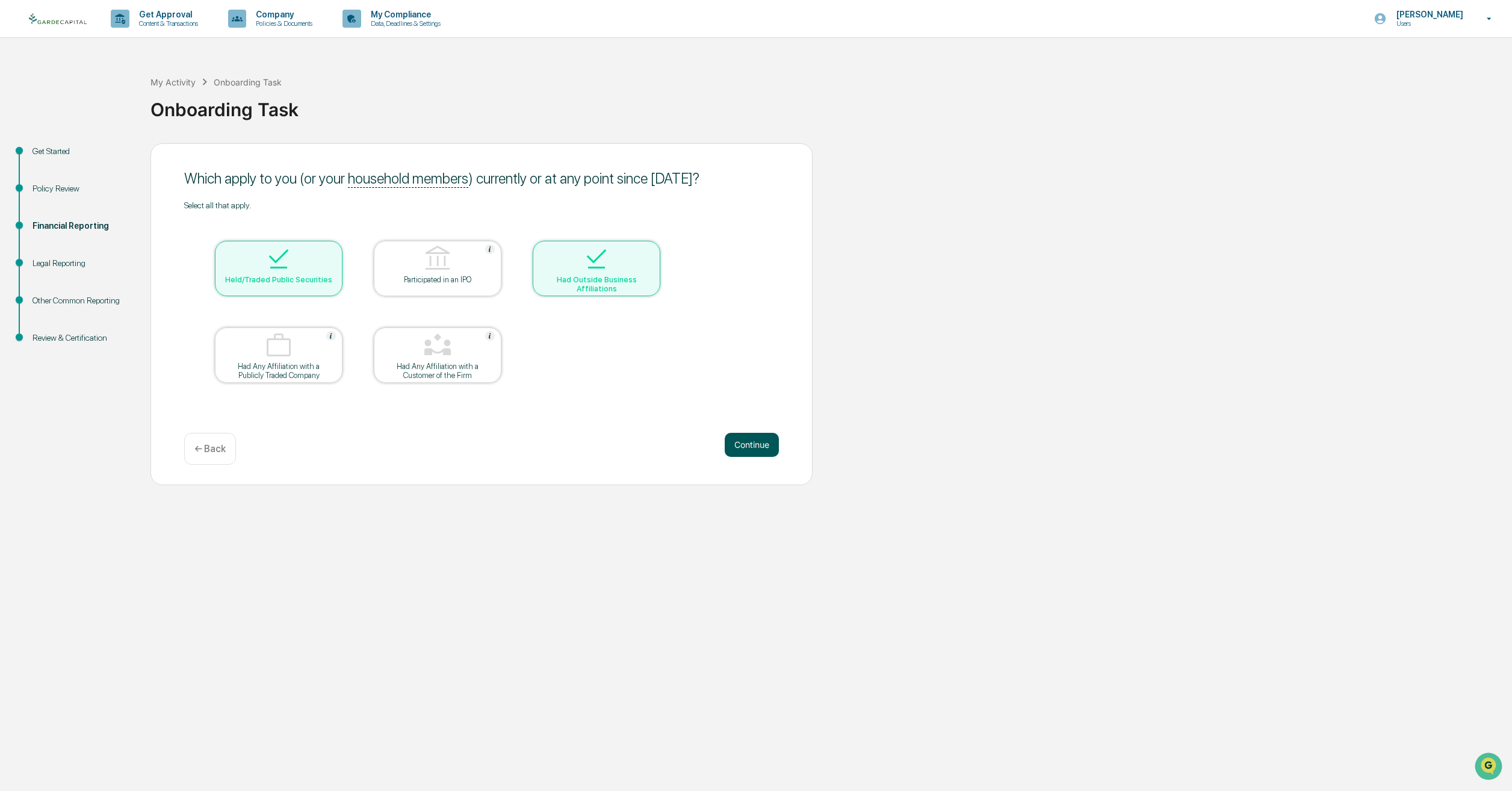
click at [763, 449] on button "Continue" at bounding box center [751, 445] width 54 height 24
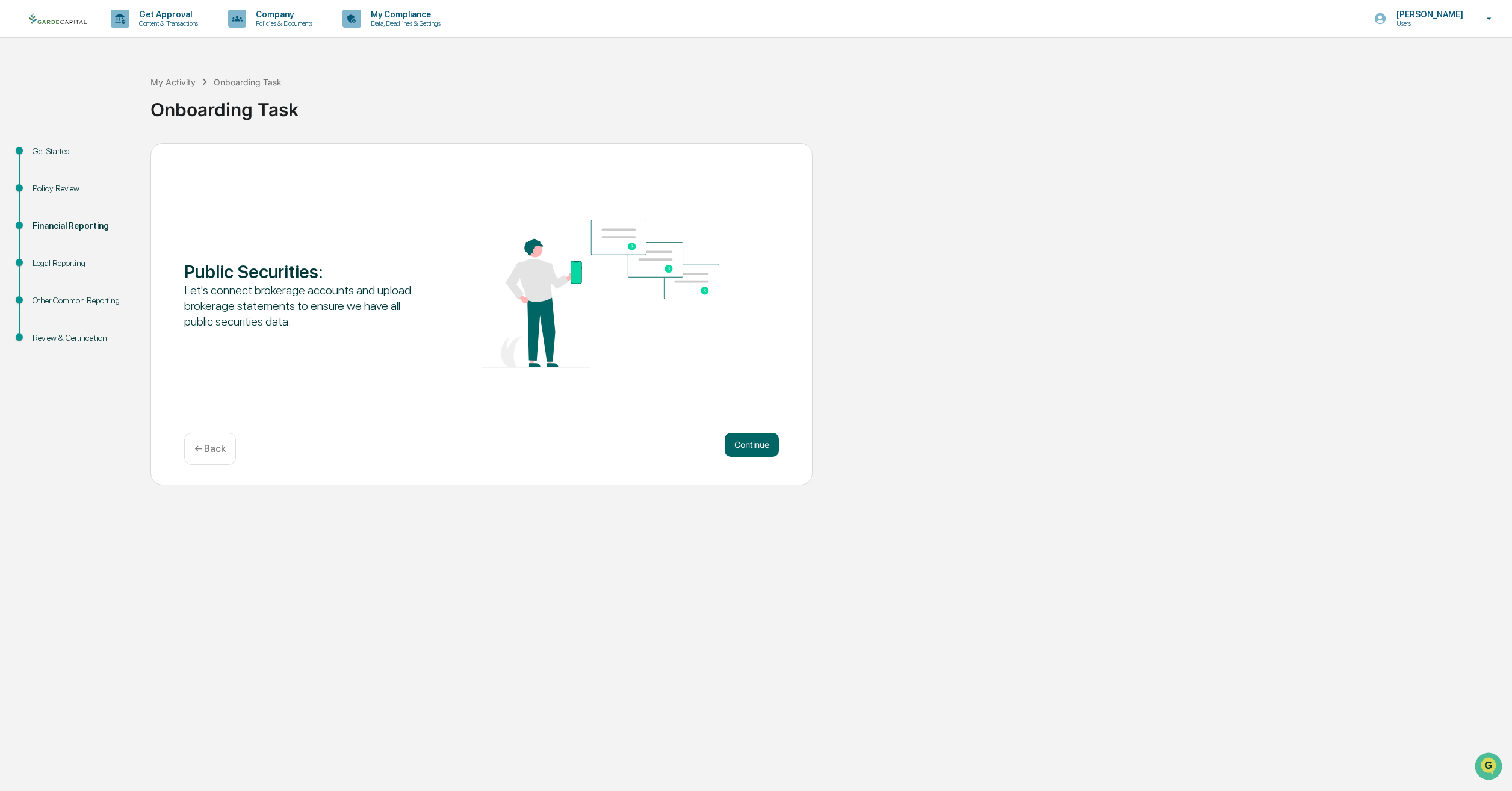
click at [763, 449] on button "Continue" at bounding box center [751, 445] width 54 height 24
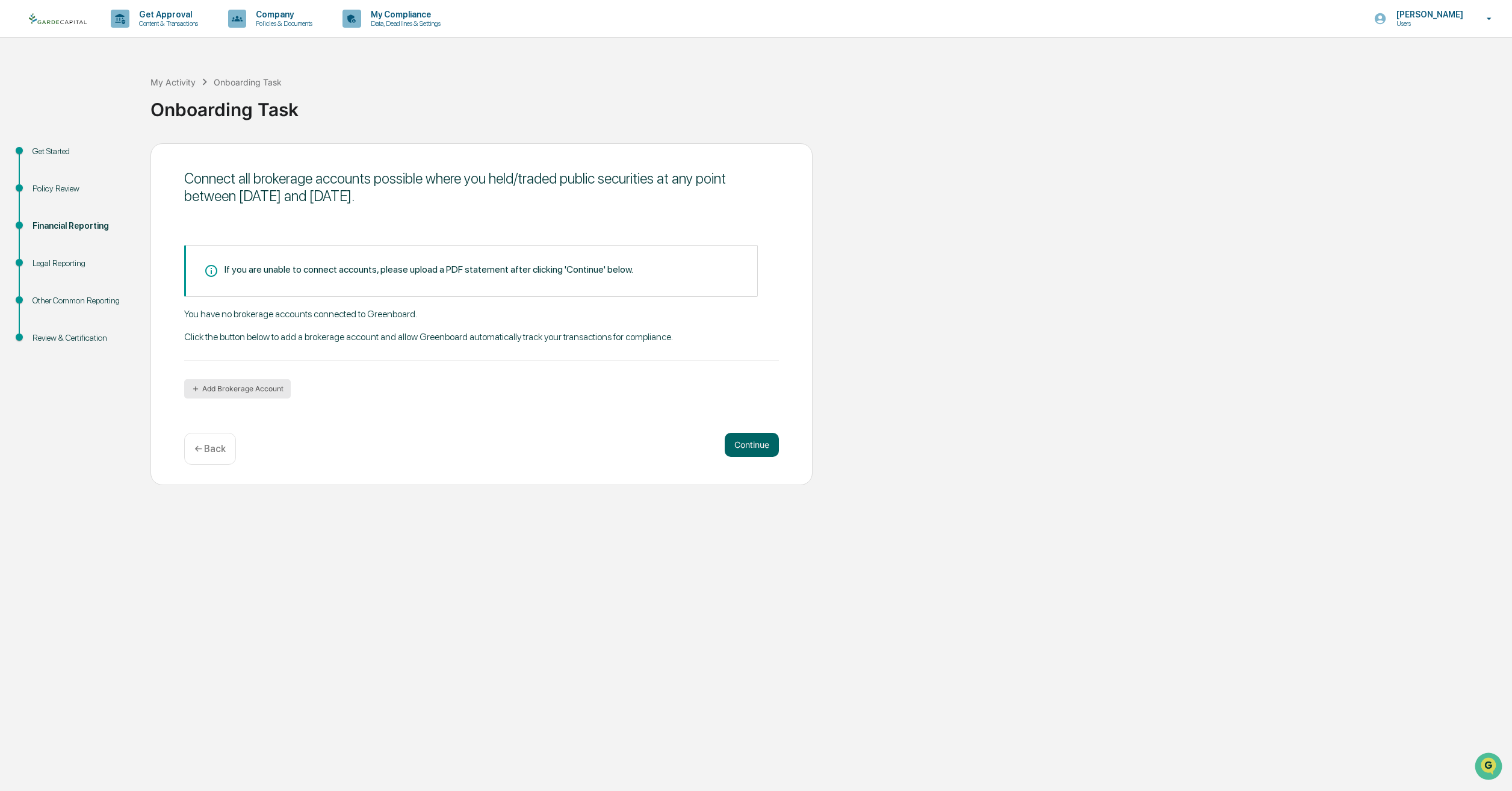
click at [263, 387] on button "Add Brokerage Account" at bounding box center [237, 388] width 107 height 19
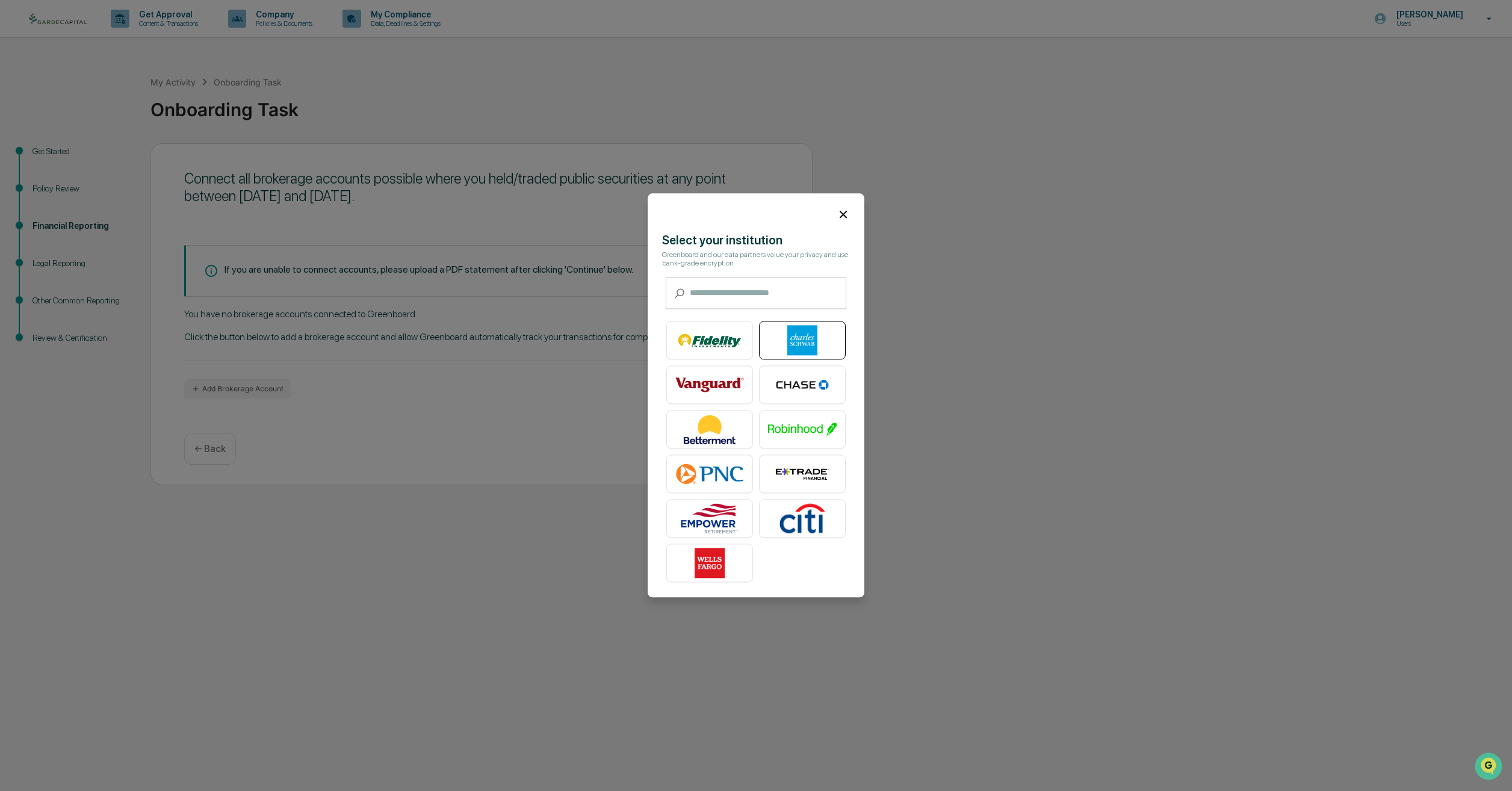
click at [788, 330] on img at bounding box center [802, 340] width 69 height 30
click at [844, 206] on div at bounding box center [756, 209] width 217 height 32
click at [842, 210] on icon at bounding box center [843, 214] width 13 height 13
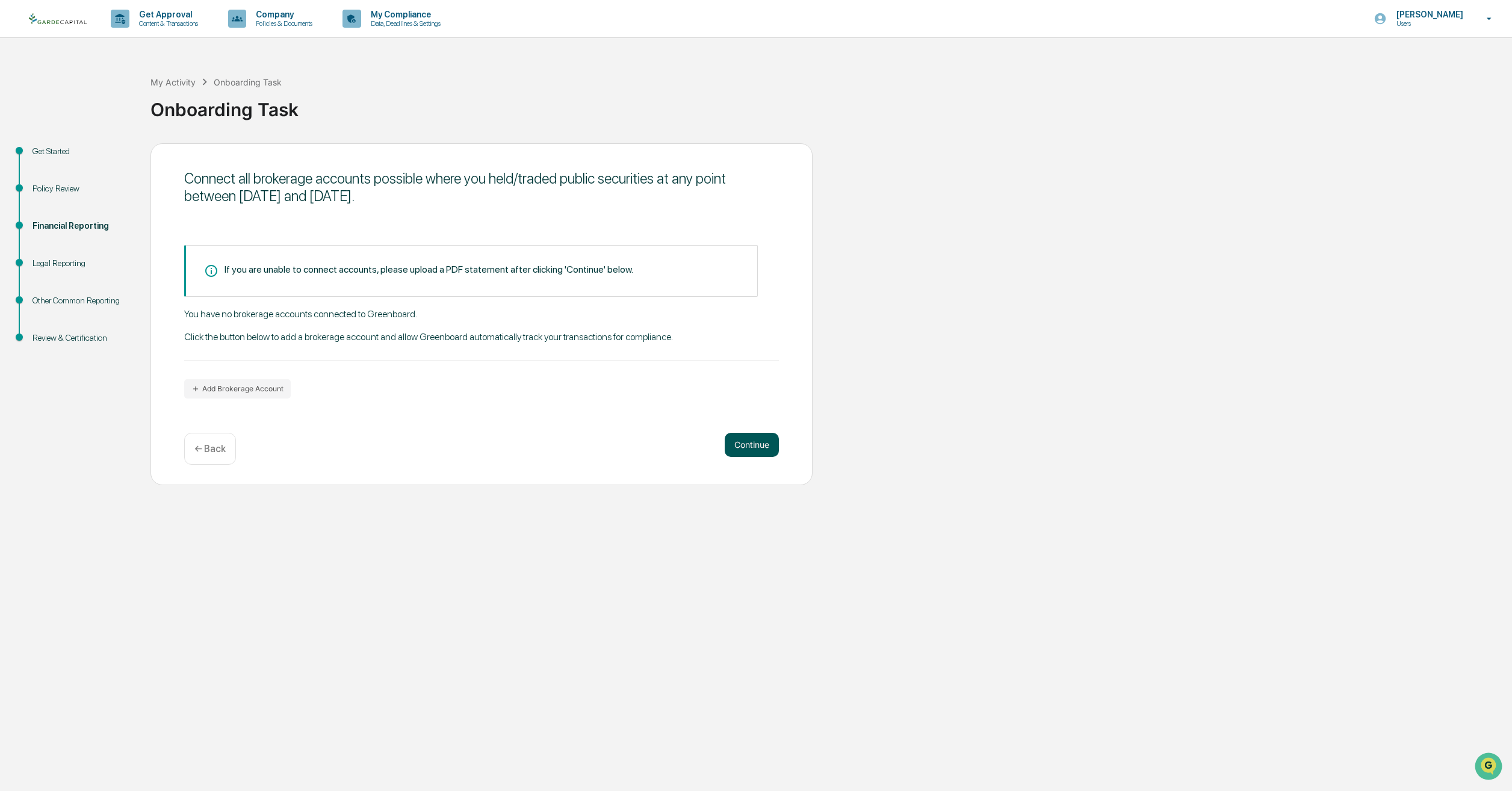
click at [743, 452] on button "Continue" at bounding box center [751, 445] width 54 height 24
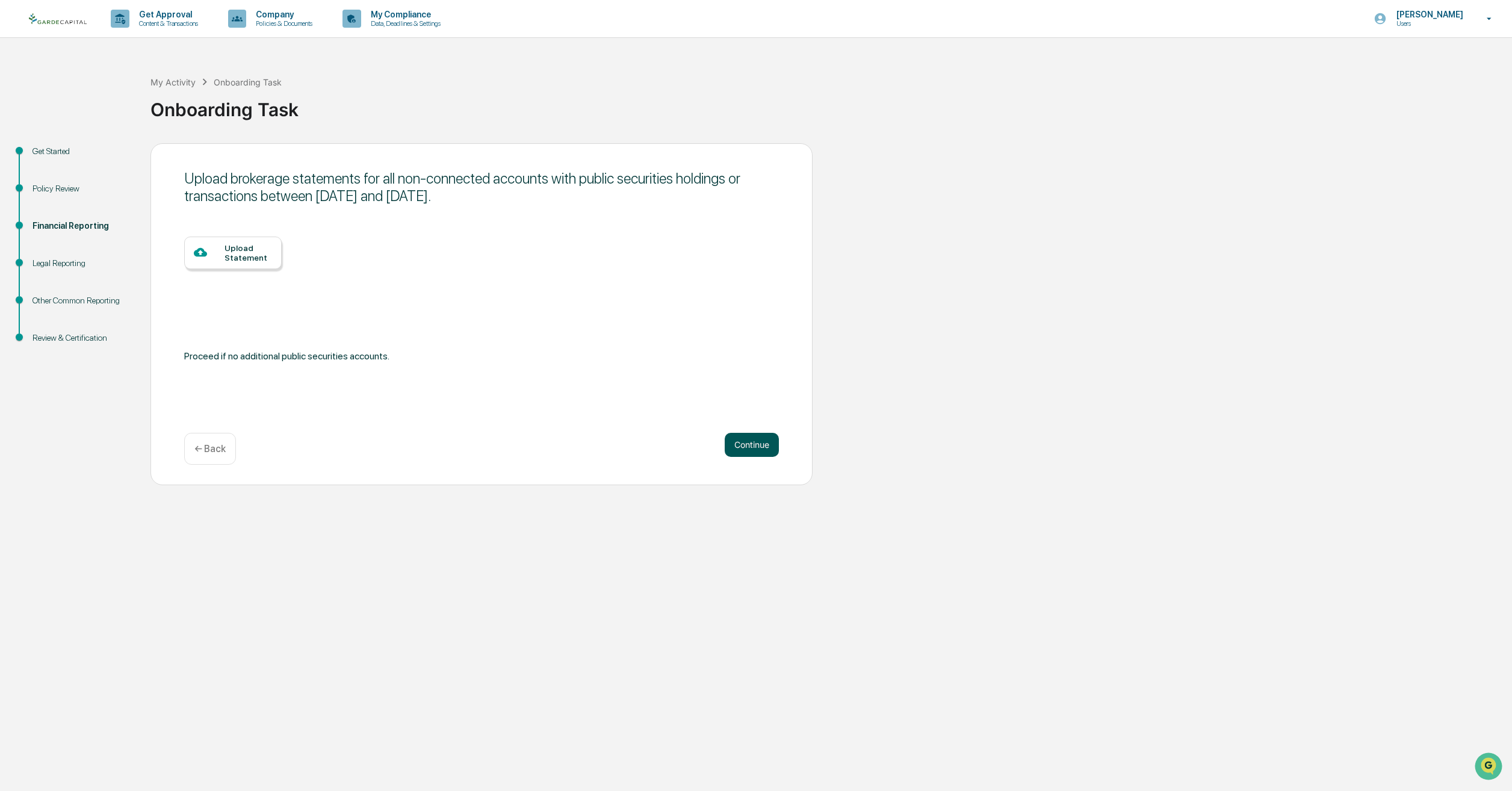
click at [757, 446] on button "Continue" at bounding box center [751, 445] width 54 height 24
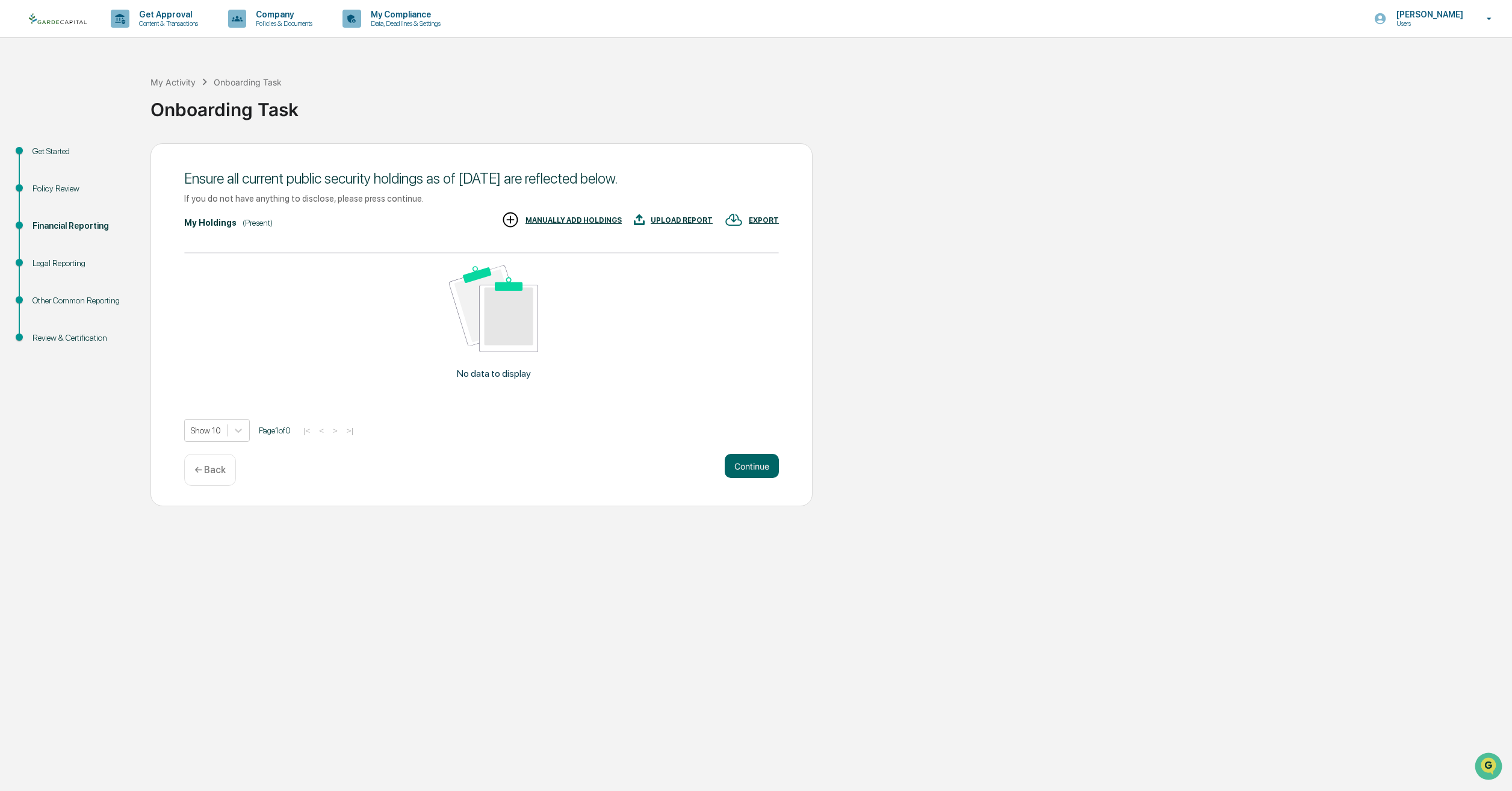
click at [757, 446] on div "Ensure all current public security holdings as of [DATE] are reflected below. I…" at bounding box center [482, 325] width 662 height 363
click at [739, 464] on button "Continue" at bounding box center [751, 465] width 54 height 24
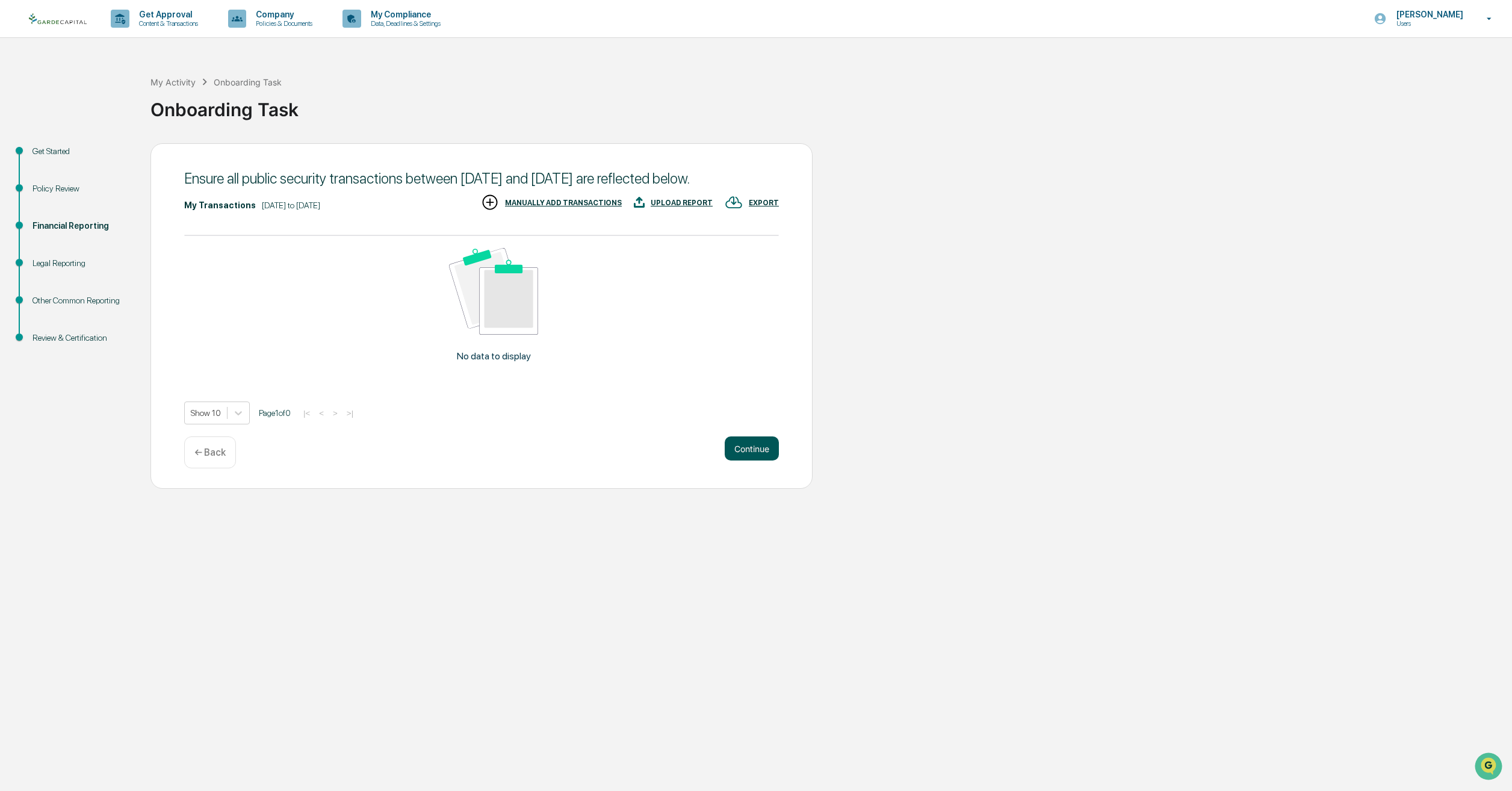
click at [738, 460] on button "Continue" at bounding box center [751, 448] width 54 height 24
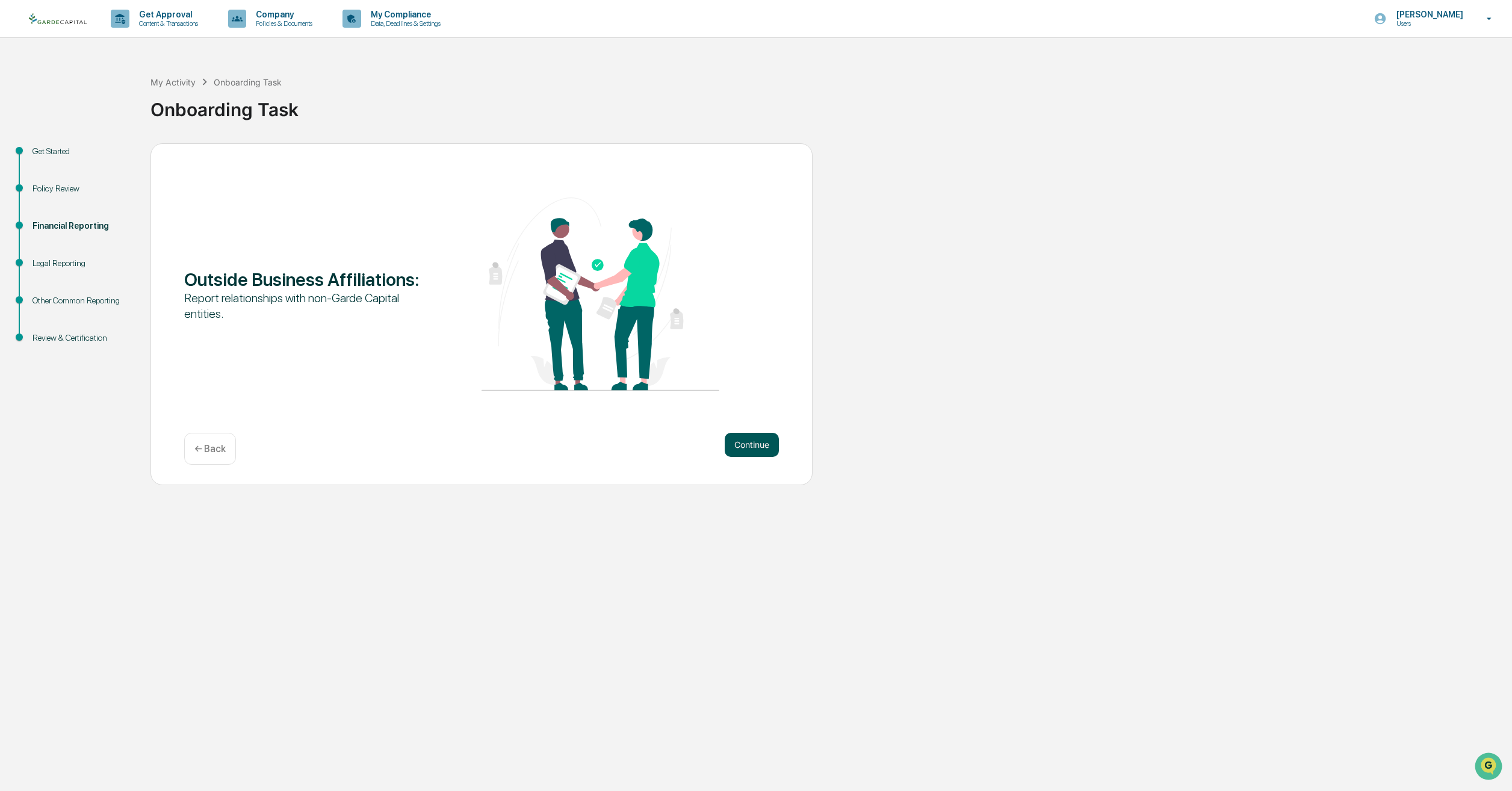
click at [746, 433] on button "Continue" at bounding box center [751, 445] width 54 height 24
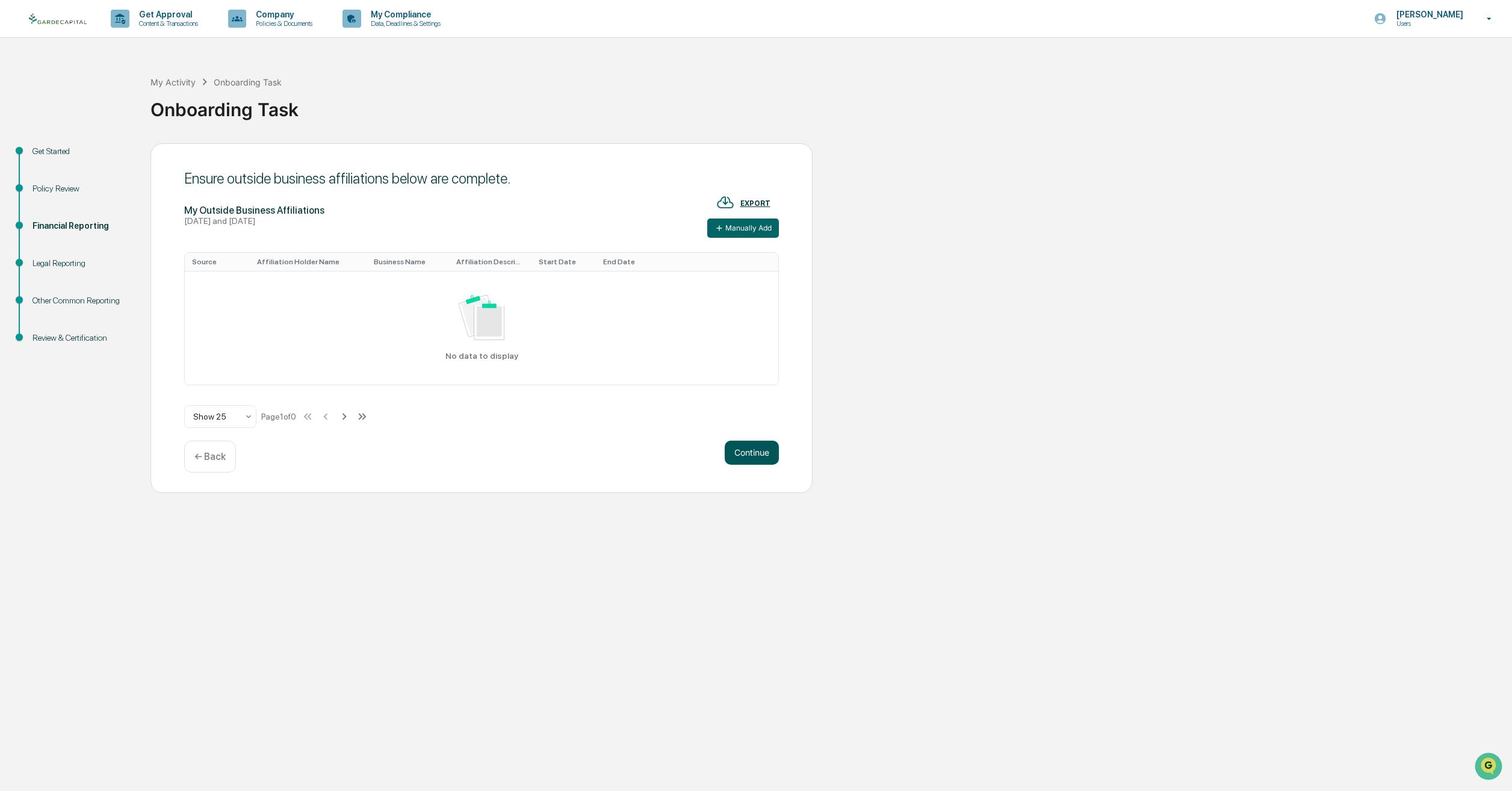
click at [749, 450] on button "Continue" at bounding box center [751, 453] width 54 height 24
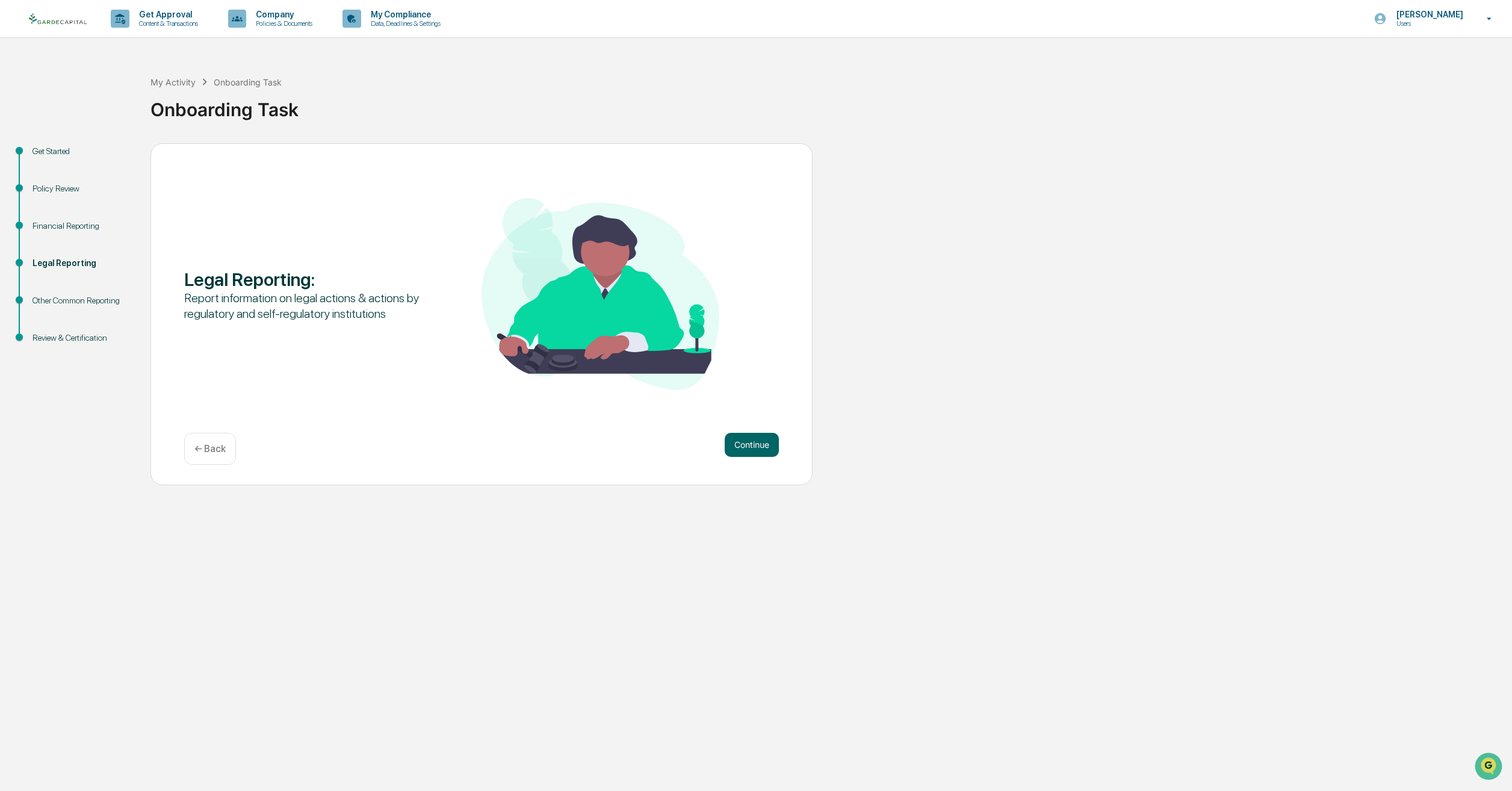
click at [749, 450] on button "Continue" at bounding box center [751, 445] width 54 height 24
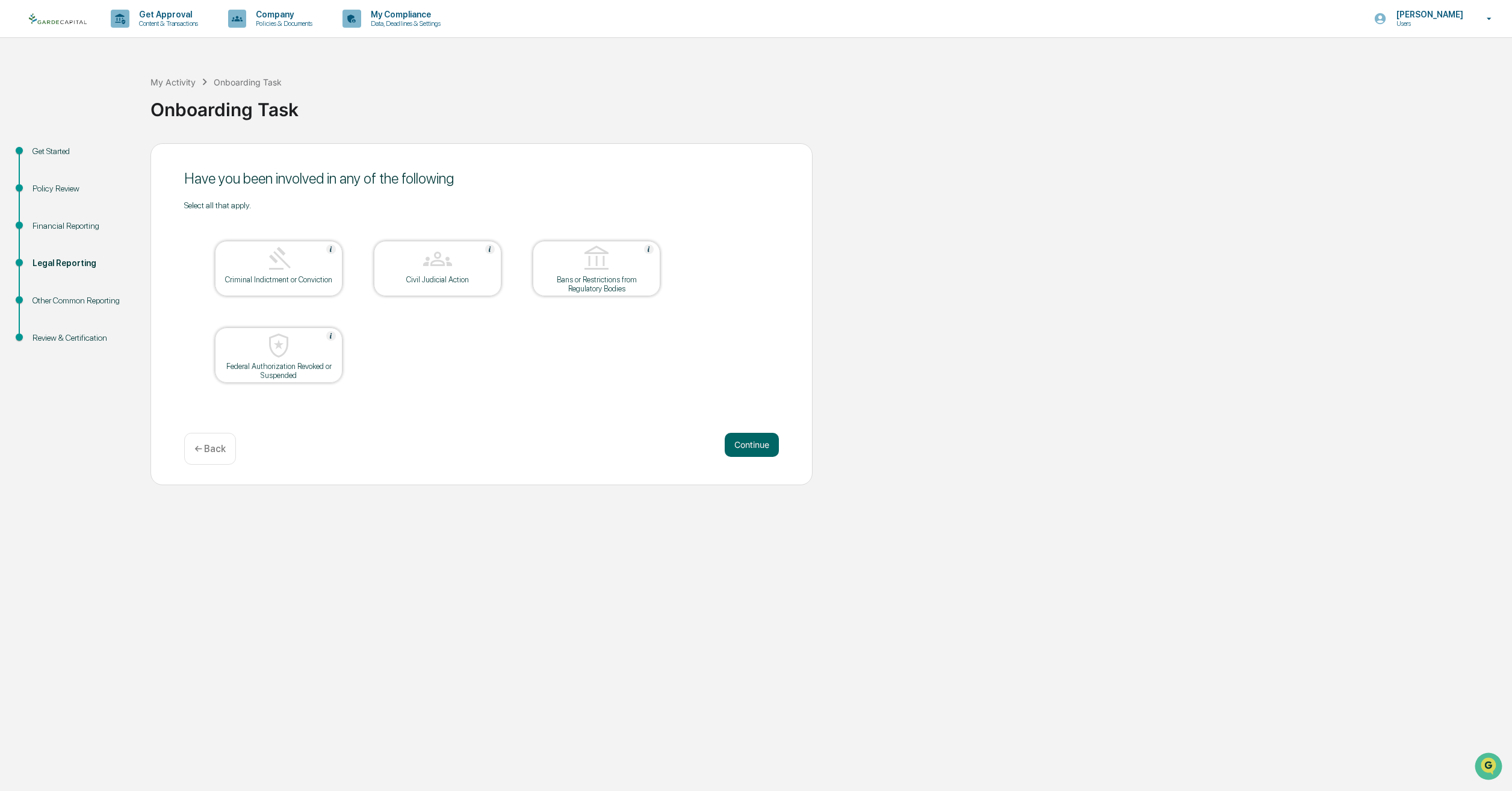
click at [749, 450] on button "Continue" at bounding box center [751, 445] width 54 height 24
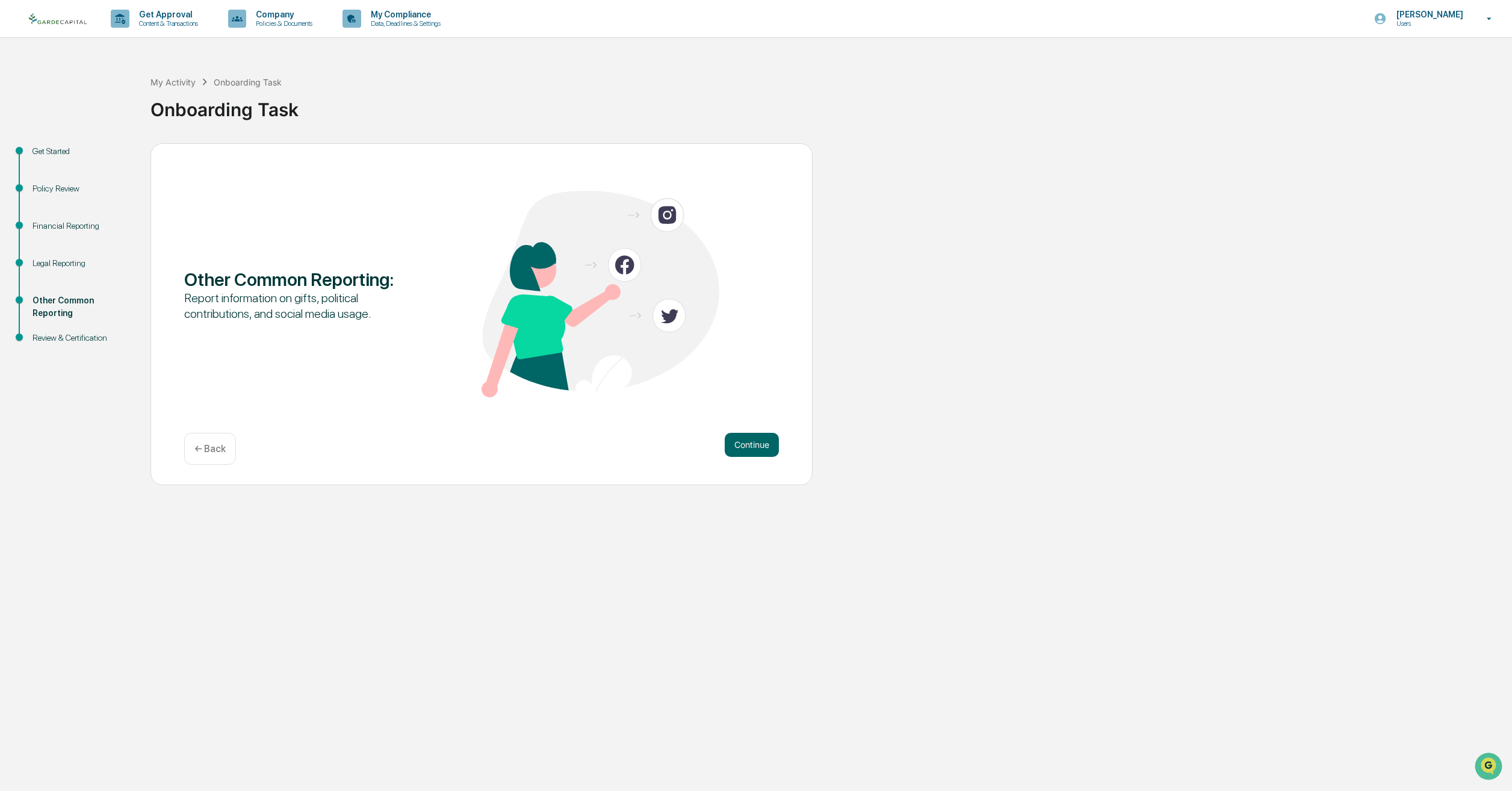
click at [749, 450] on button "Continue" at bounding box center [751, 445] width 54 height 24
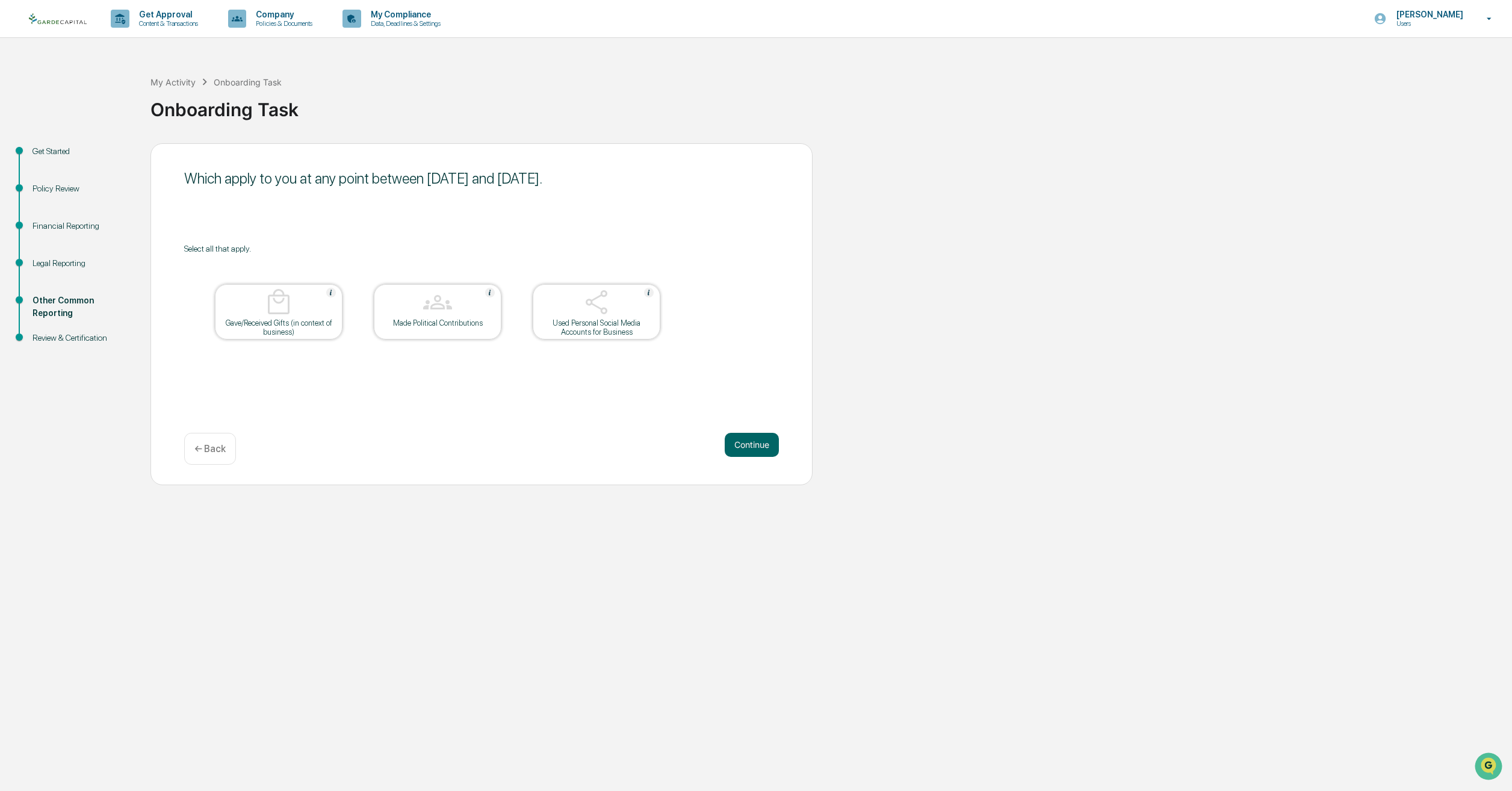
click at [623, 309] on div at bounding box center [596, 303] width 120 height 30
click at [744, 430] on div "Which apply to you at any point between [DATE] and [DATE]. Select all that appl…" at bounding box center [482, 315] width 662 height 342
click at [750, 440] on button "Continue" at bounding box center [751, 445] width 54 height 24
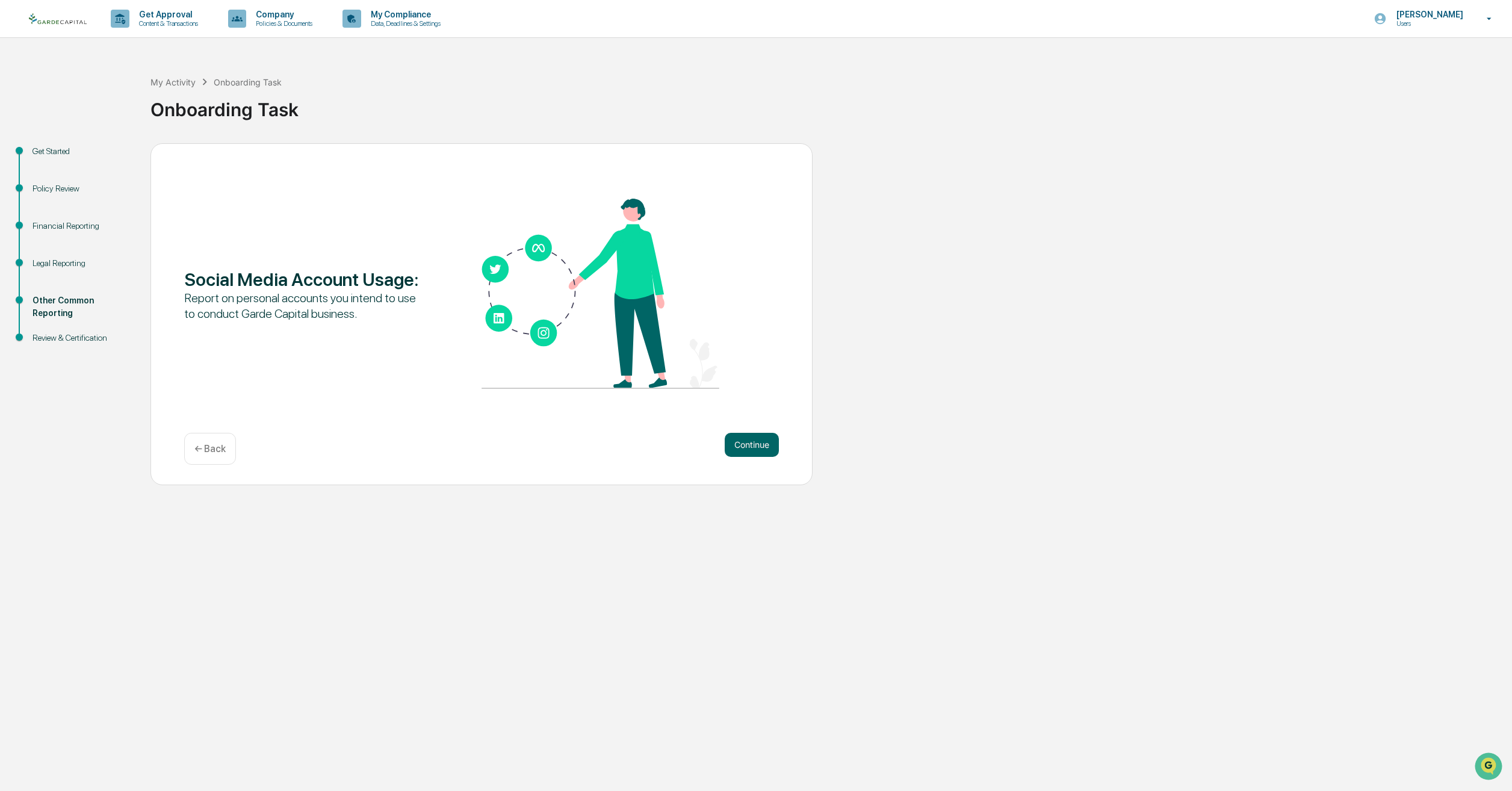
click at [750, 440] on button "Continue" at bounding box center [751, 445] width 54 height 24
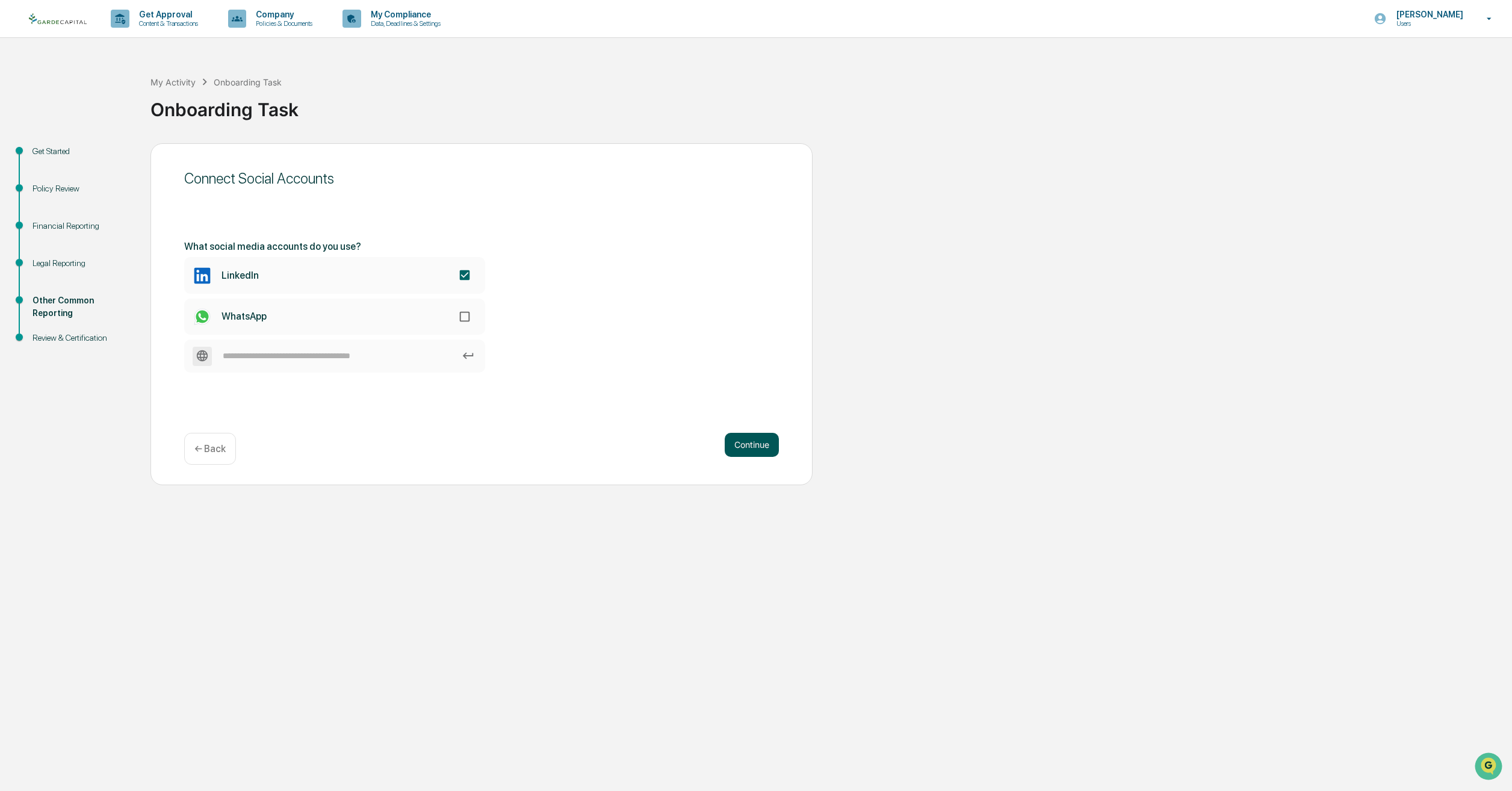
click at [740, 445] on button "Continue" at bounding box center [751, 445] width 54 height 24
click at [748, 310] on button "Connect" at bounding box center [750, 306] width 43 height 19
click at [208, 440] on div "← Back" at bounding box center [210, 449] width 52 height 32
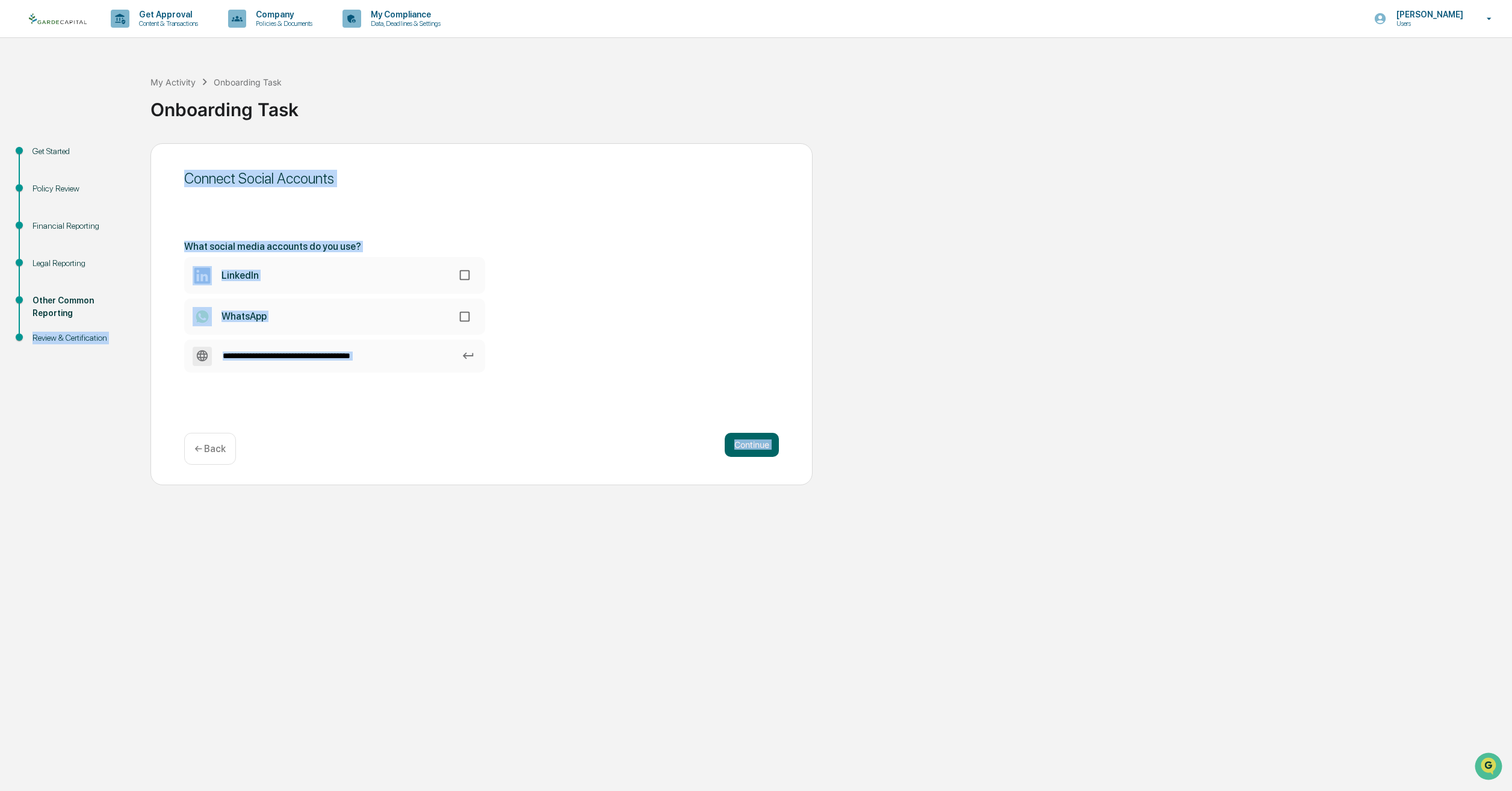
drag, startPoint x: 36, startPoint y: 467, endPoint x: 81, endPoint y: 488, distance: 49.7
click at [81, 488] on div "Get Approval Content & Transactions Company Policies & Documents My Compliance …" at bounding box center [756, 396] width 1512 height 791
drag, startPoint x: 81, startPoint y: 488, endPoint x: 198, endPoint y: 438, distance: 127.2
click at [198, 438] on div "← Back" at bounding box center [210, 449] width 52 height 32
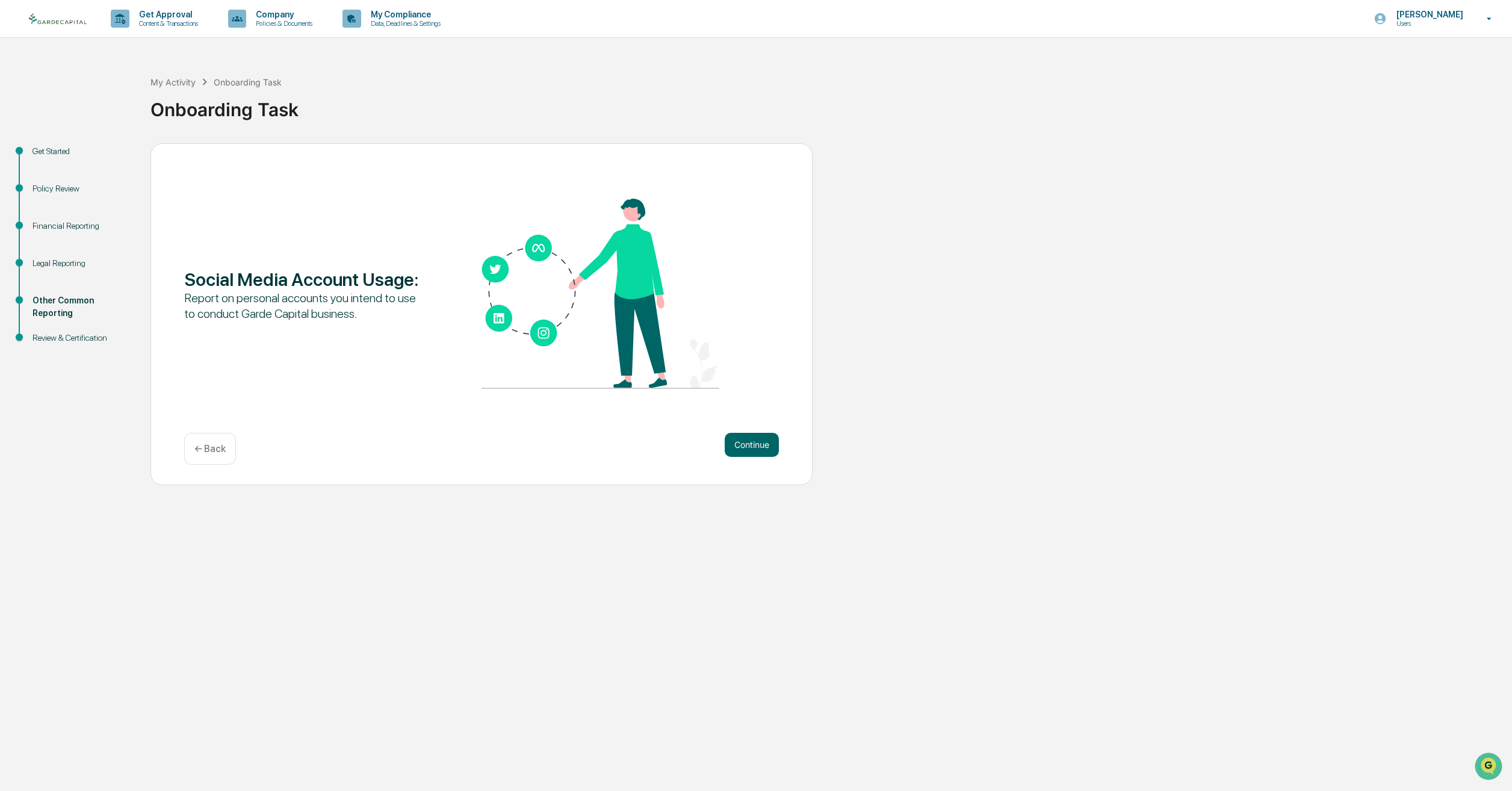
click at [223, 446] on p "← Back" at bounding box center [210, 449] width 31 height 11
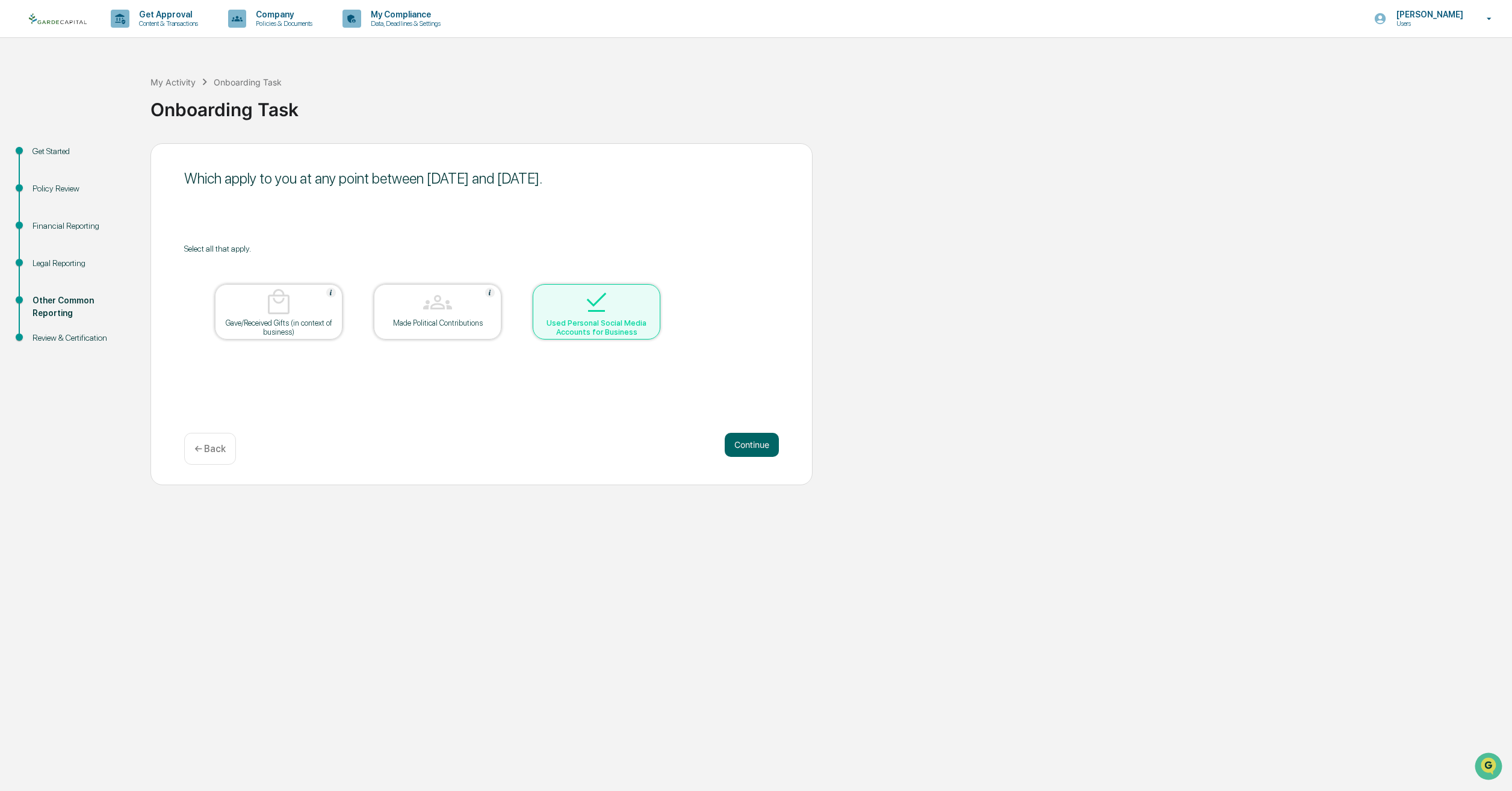
click at [626, 297] on div at bounding box center [596, 303] width 120 height 30
click at [752, 440] on button "Continue" at bounding box center [751, 445] width 54 height 24
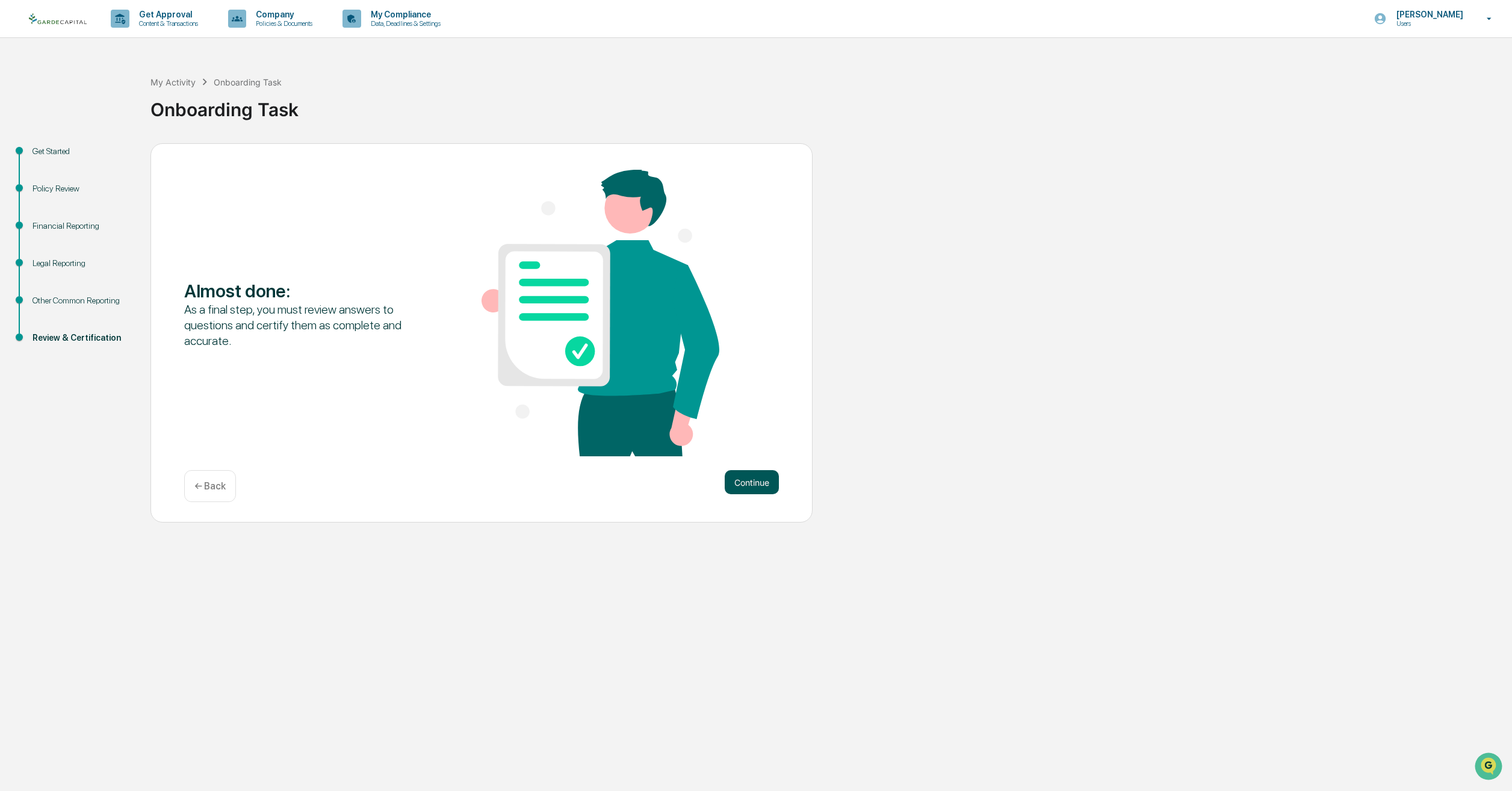
click at [747, 473] on button "Continue" at bounding box center [751, 482] width 54 height 24
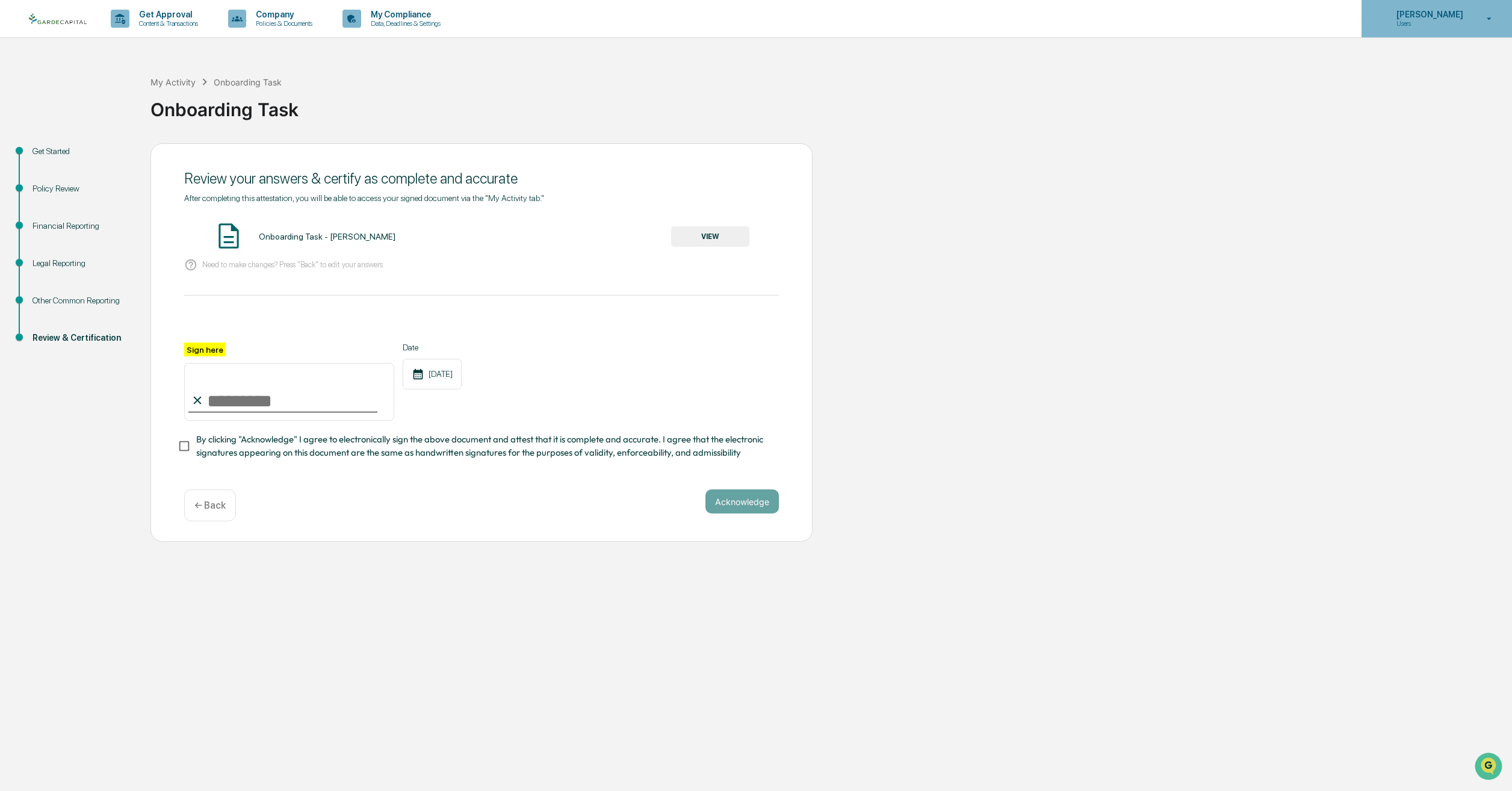
click at [1424, 6] on div "[PERSON_NAME] Users" at bounding box center [1437, 18] width 151 height 38
click at [1363, 48] on ul "Logout" at bounding box center [1417, 57] width 168 height 40
click at [1369, 61] on li "Logout" at bounding box center [1417, 61] width 168 height 22
